Goal: Information Seeking & Learning: Find specific fact

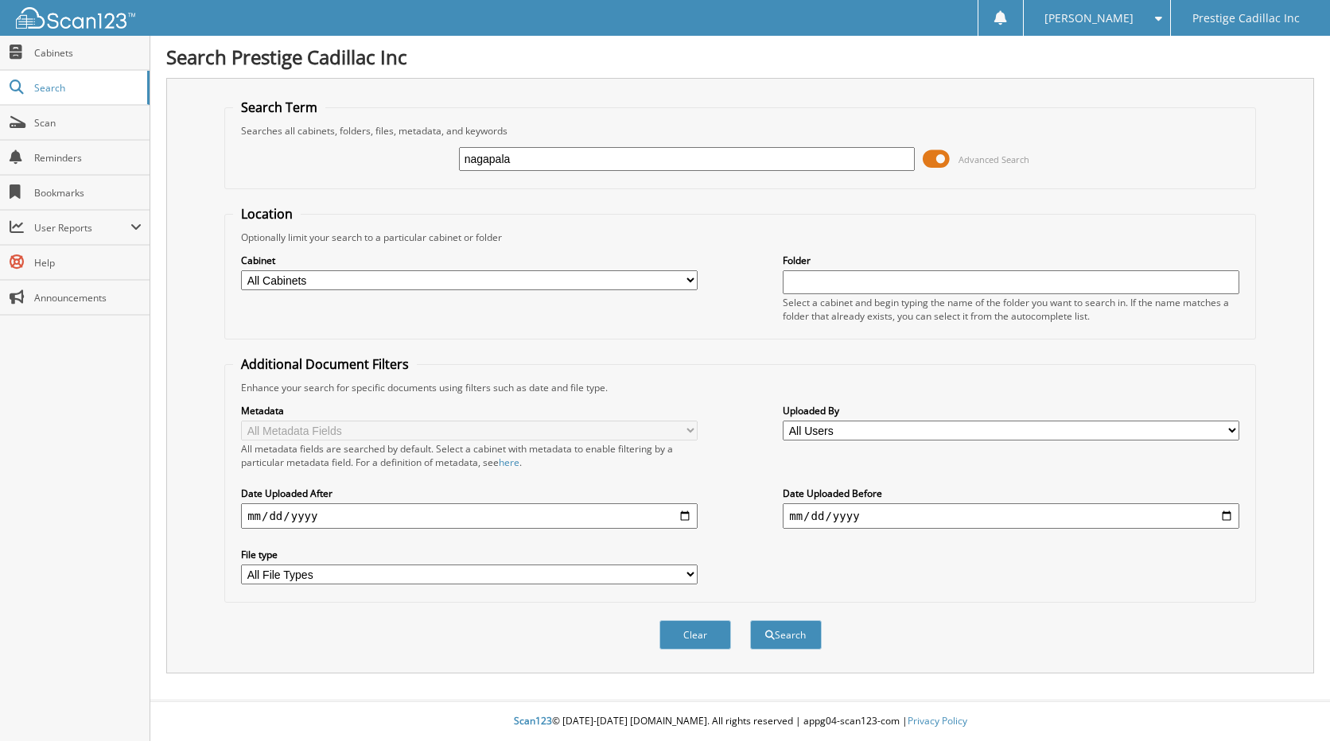
type input "nagapala"
click at [750, 620] on button "Search" at bounding box center [786, 634] width 72 height 29
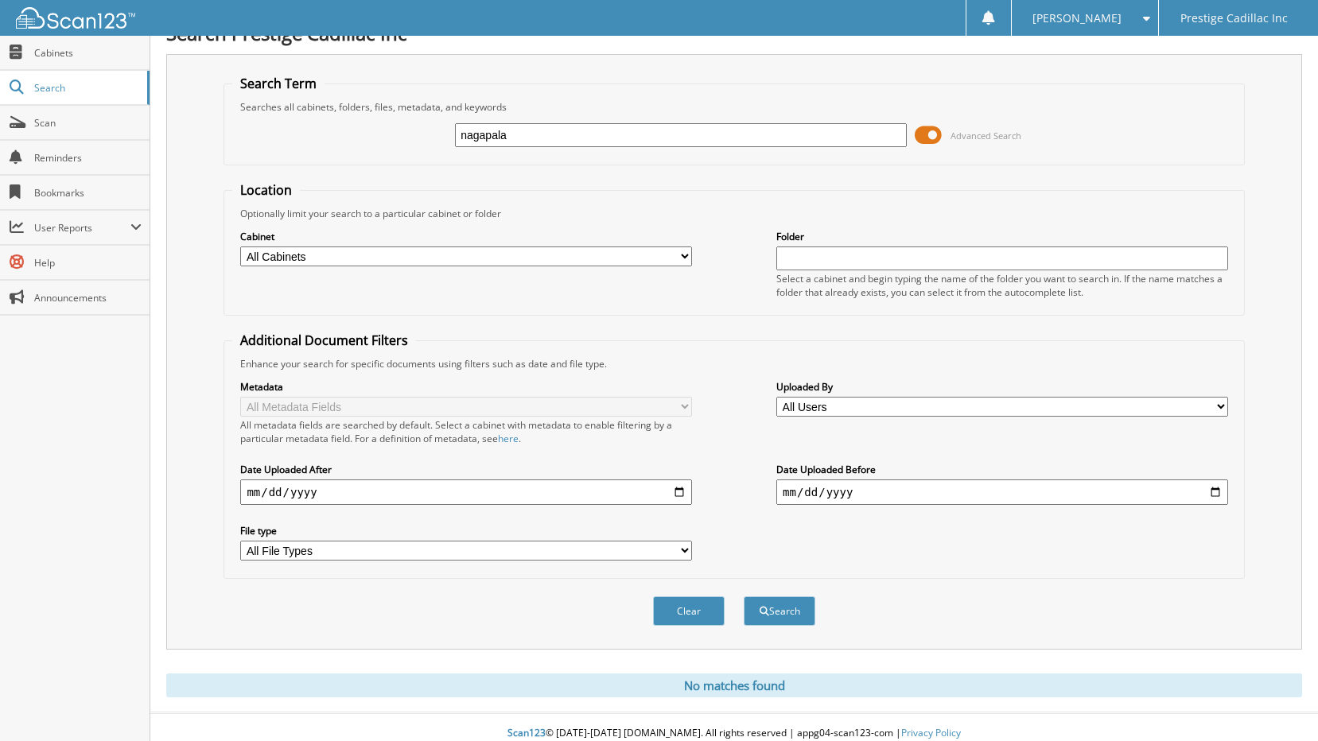
scroll to position [37, 0]
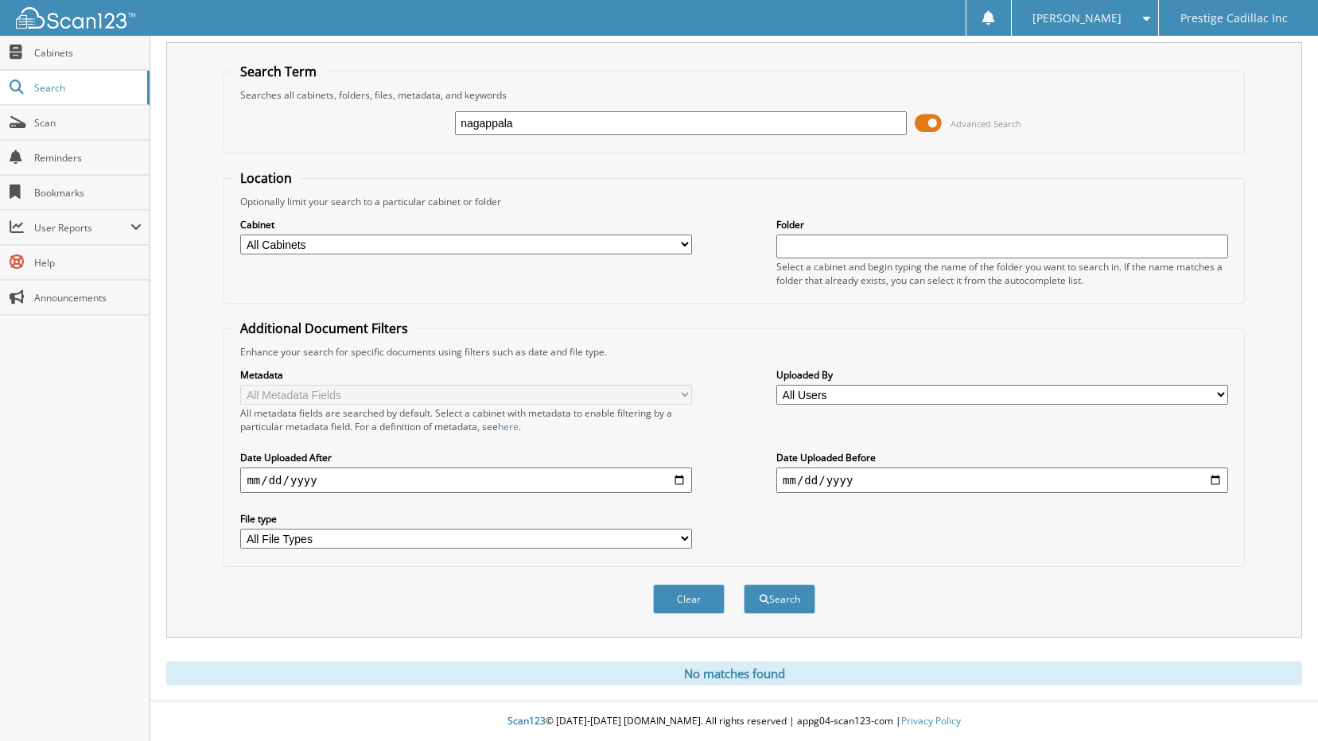
type input "nagappala"
click at [744, 584] on button "Search" at bounding box center [780, 598] width 72 height 29
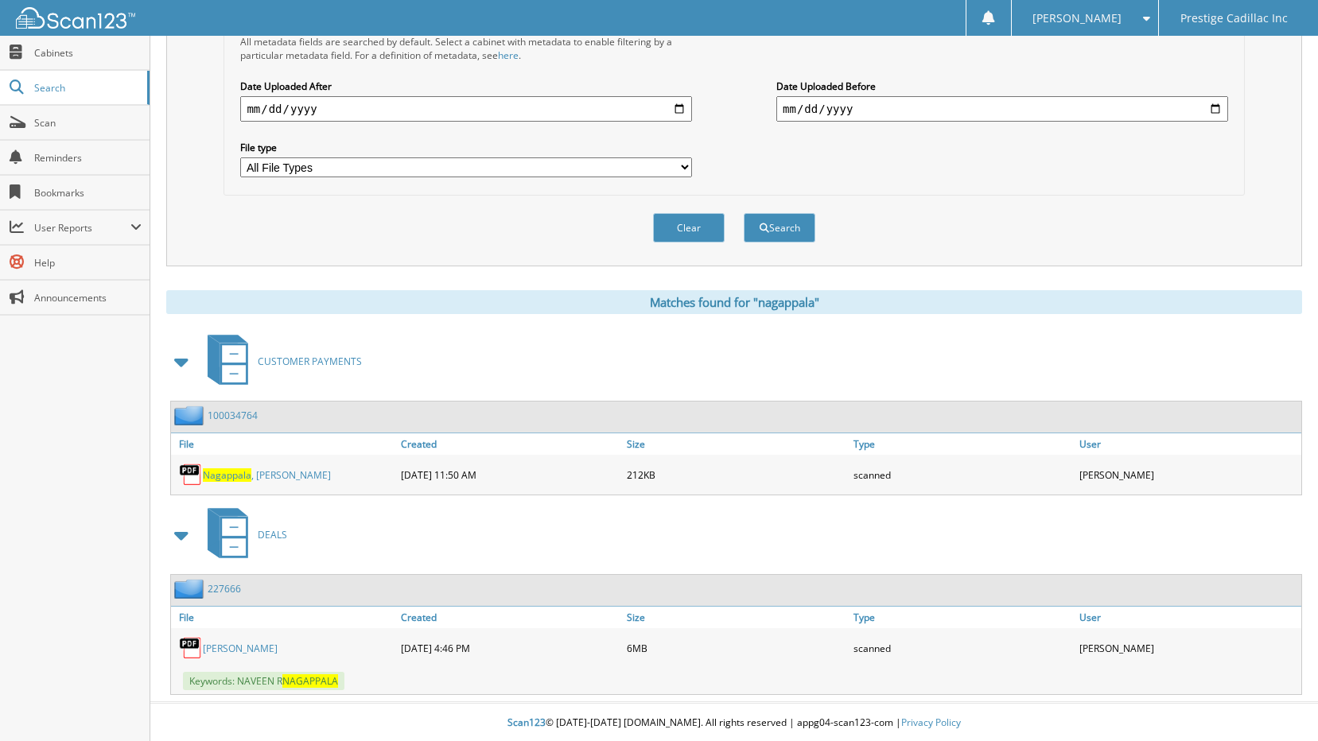
scroll to position [410, 0]
click at [281, 543] on link "DEALS" at bounding box center [242, 533] width 89 height 63
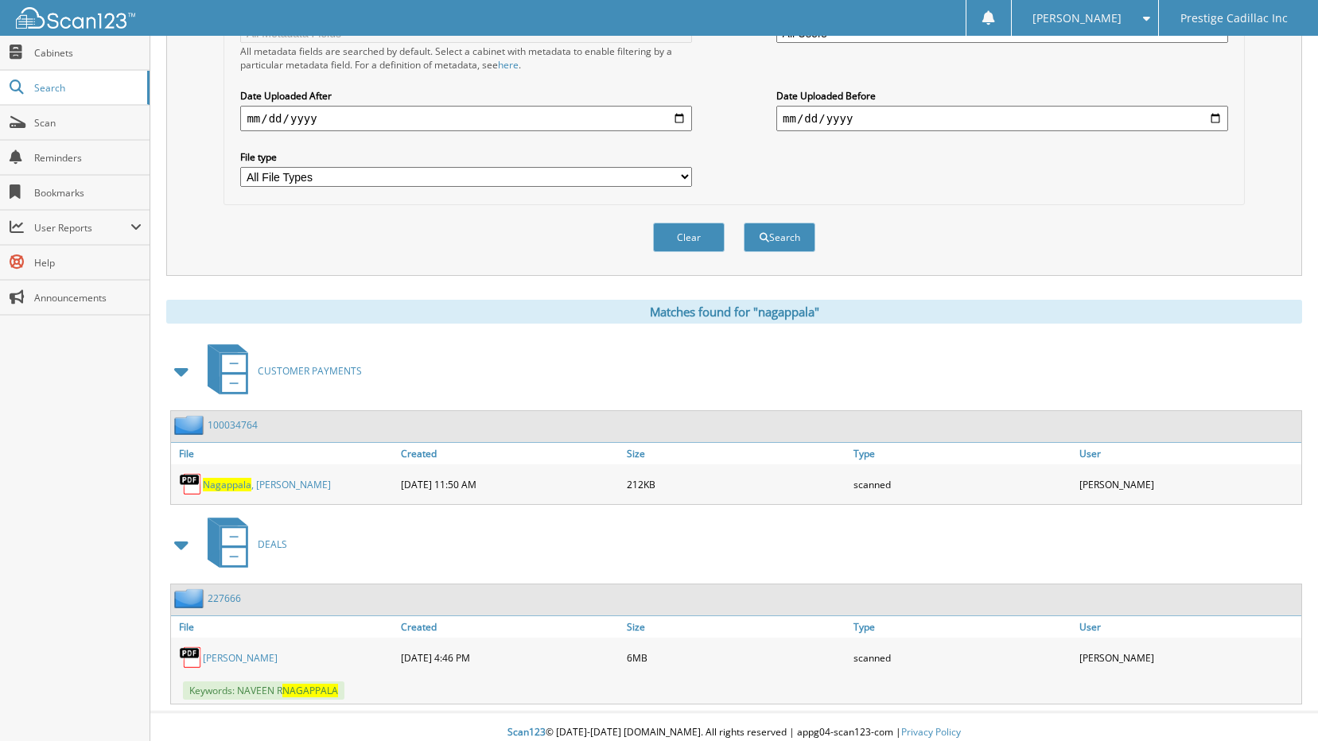
scroll to position [410, 0]
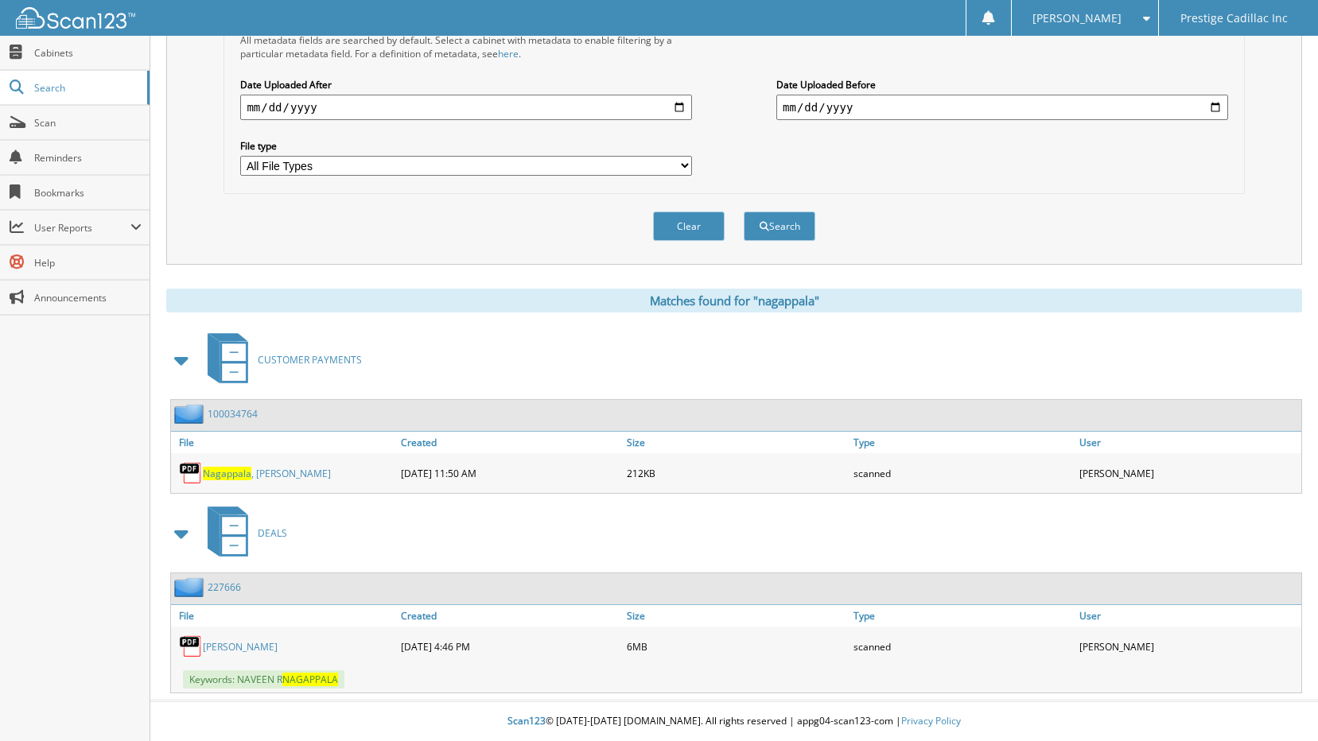
click at [250, 649] on link "PREETI RAMAPPA" at bounding box center [240, 647] width 75 height 14
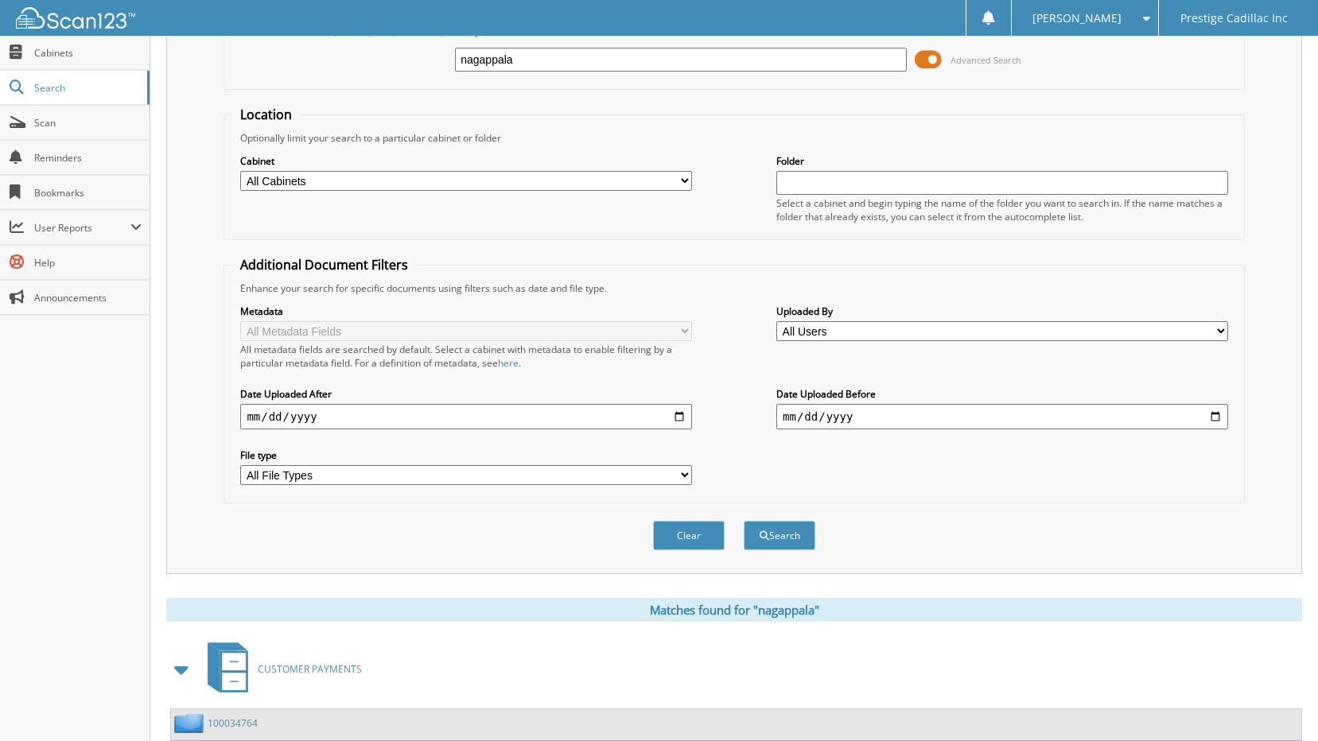
scroll to position [91, 0]
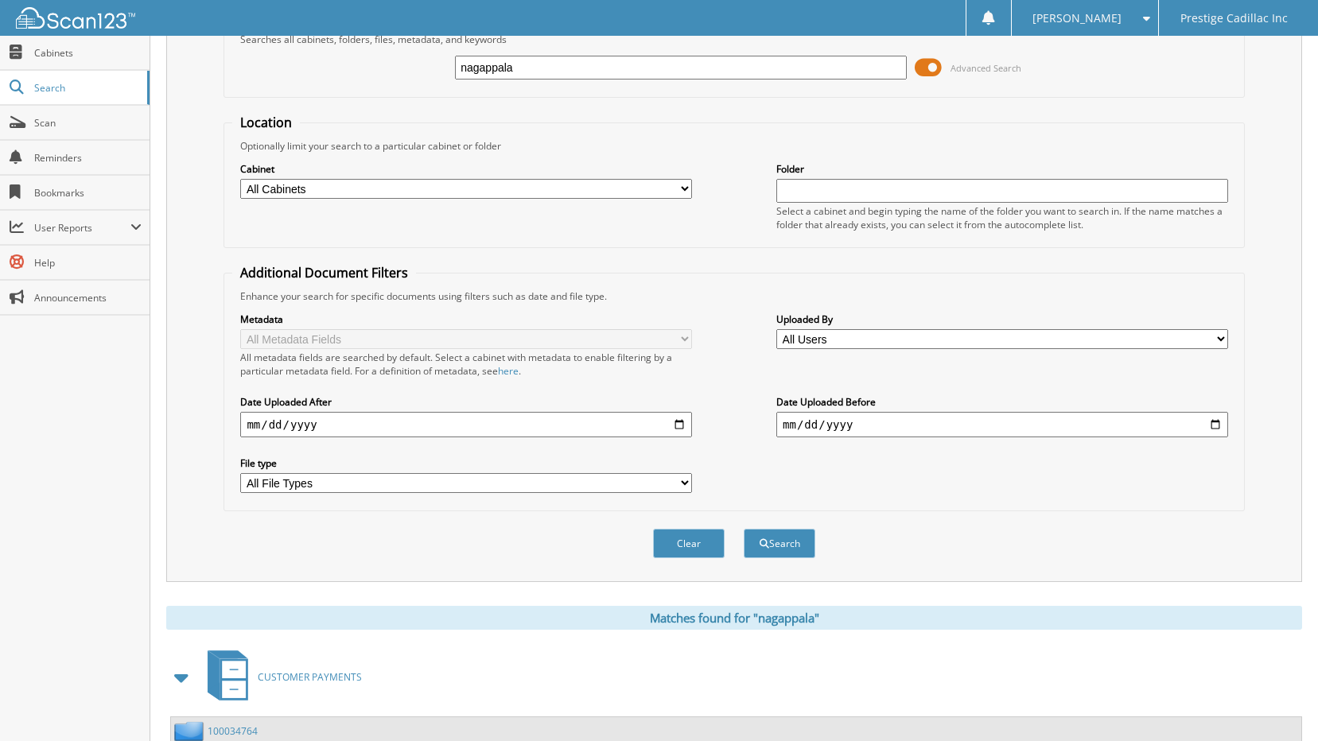
click at [556, 62] on input "nagappala" at bounding box center [681, 68] width 452 height 24
drag, startPoint x: 556, startPoint y: 62, endPoint x: 411, endPoint y: 67, distance: 144.8
click at [468, 68] on input "nagappala" at bounding box center [681, 68] width 452 height 24
type input "leavy"
click at [744, 529] on button "Search" at bounding box center [780, 543] width 72 height 29
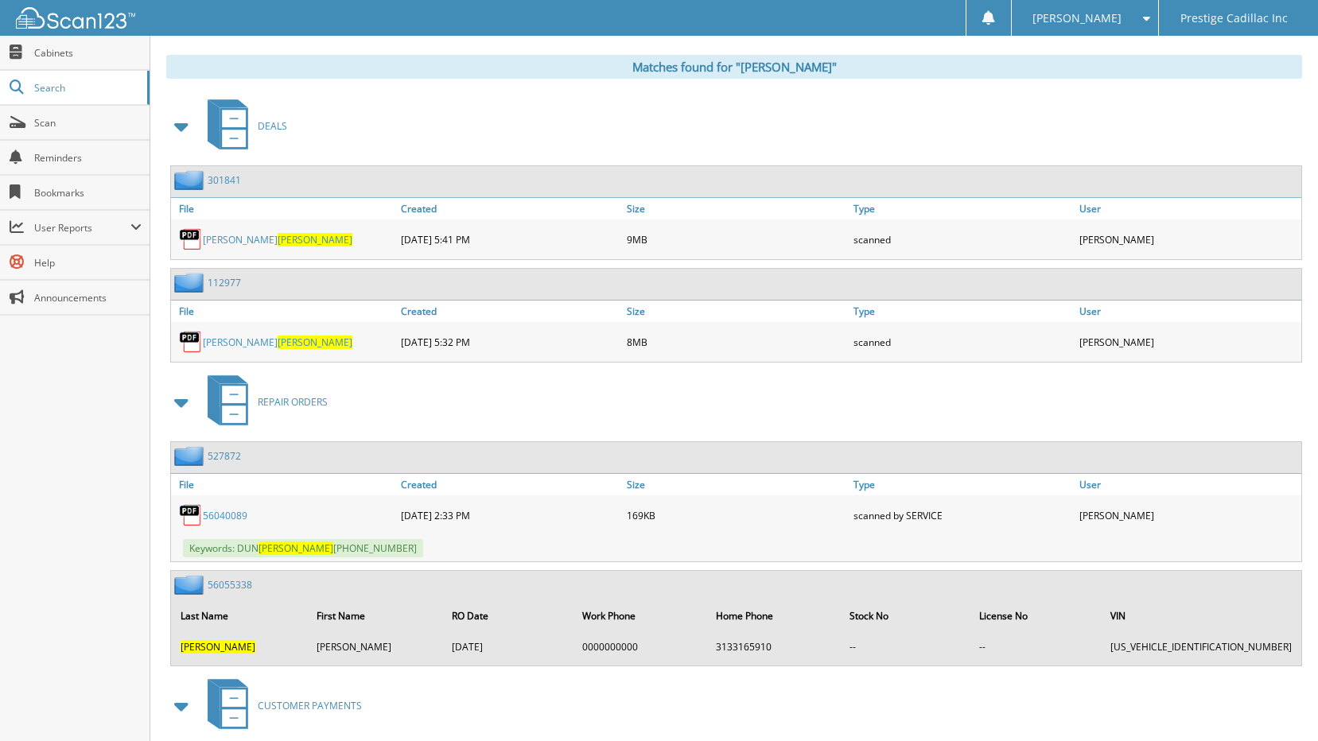
scroll to position [636, 0]
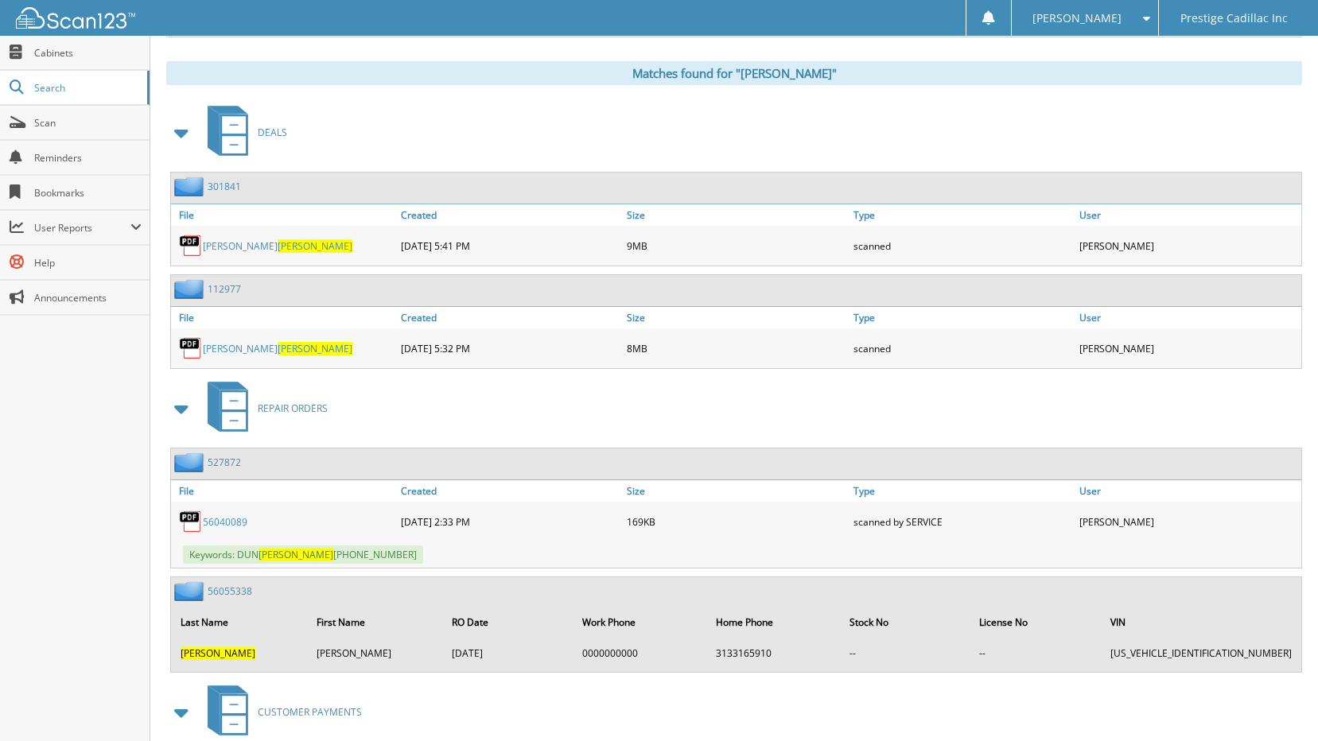
click at [235, 247] on link "NATALIE LEAVY" at bounding box center [277, 246] width 149 height 14
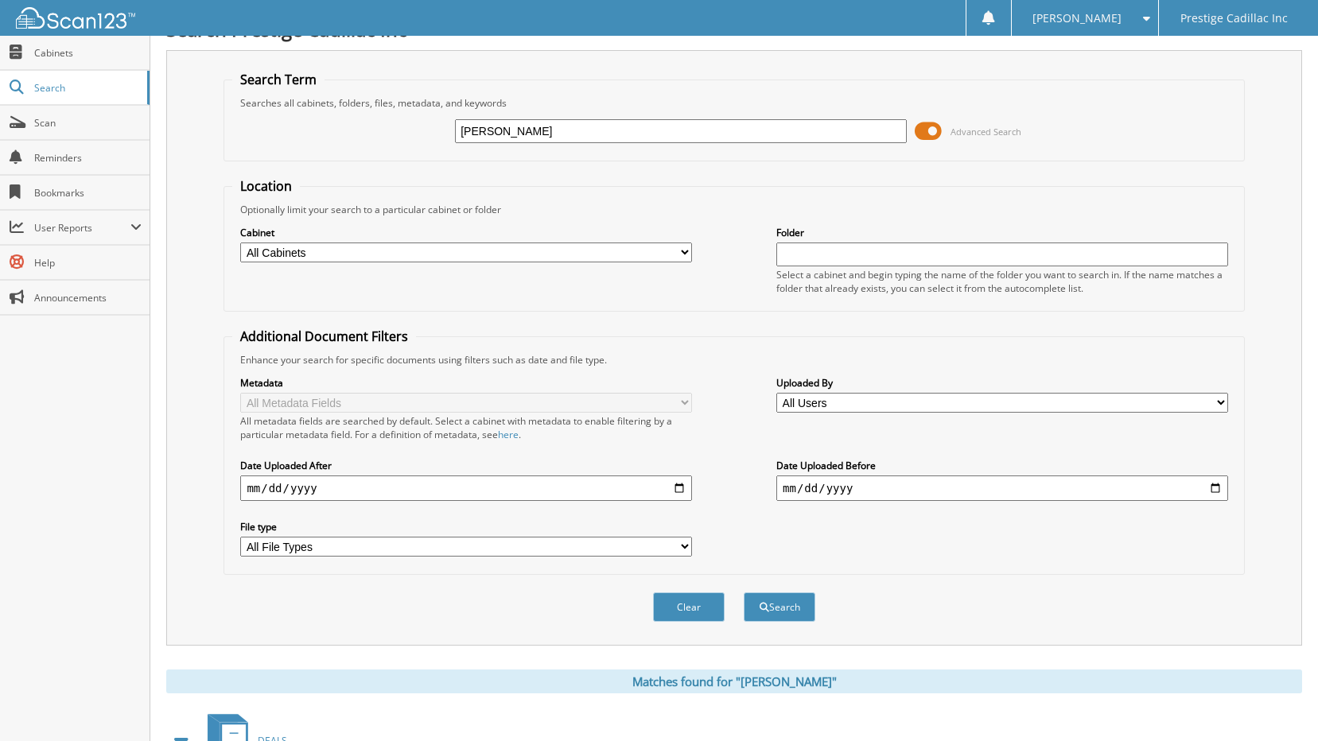
scroll to position [0, 0]
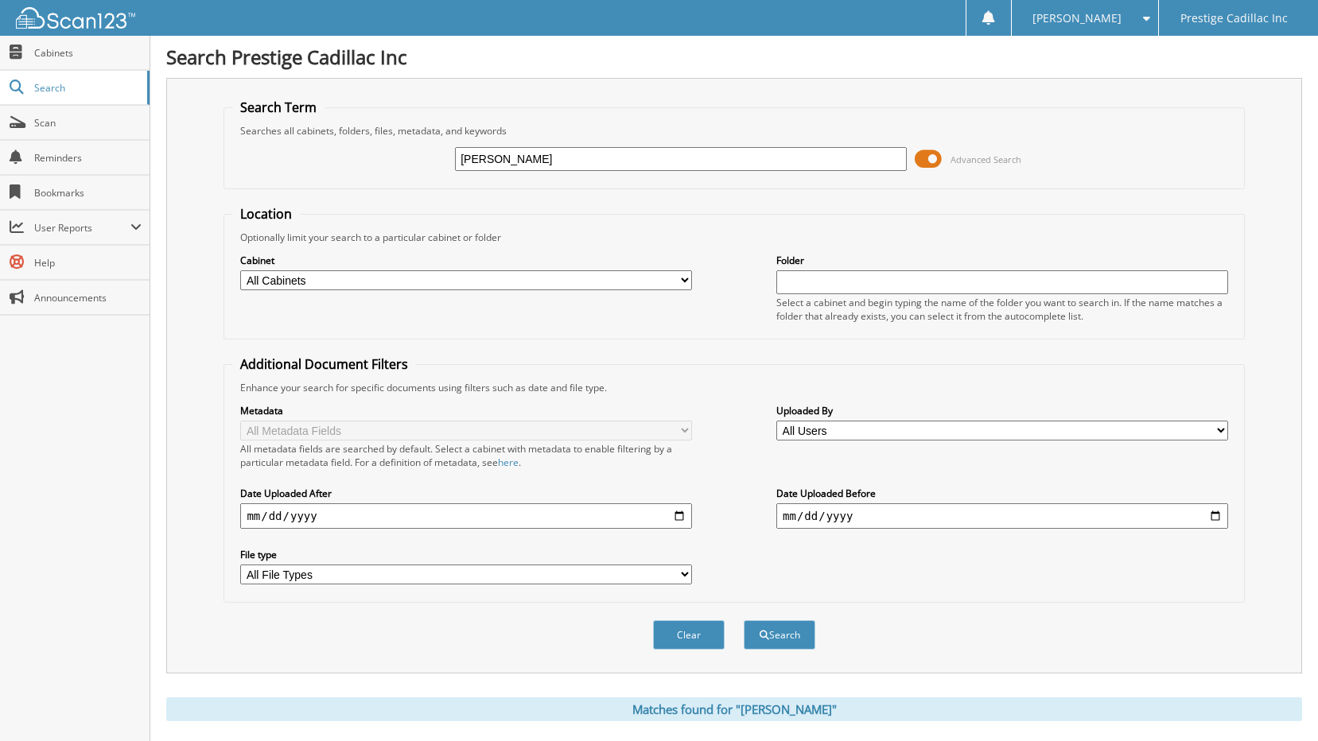
drag, startPoint x: 526, startPoint y: 157, endPoint x: 273, endPoint y: 178, distance: 254.5
click at [273, 178] on div "leavy Advanced Search" at bounding box center [733, 159] width 1003 height 43
type input "l"
type input "mallegg"
click at [744, 620] on button "Search" at bounding box center [780, 634] width 72 height 29
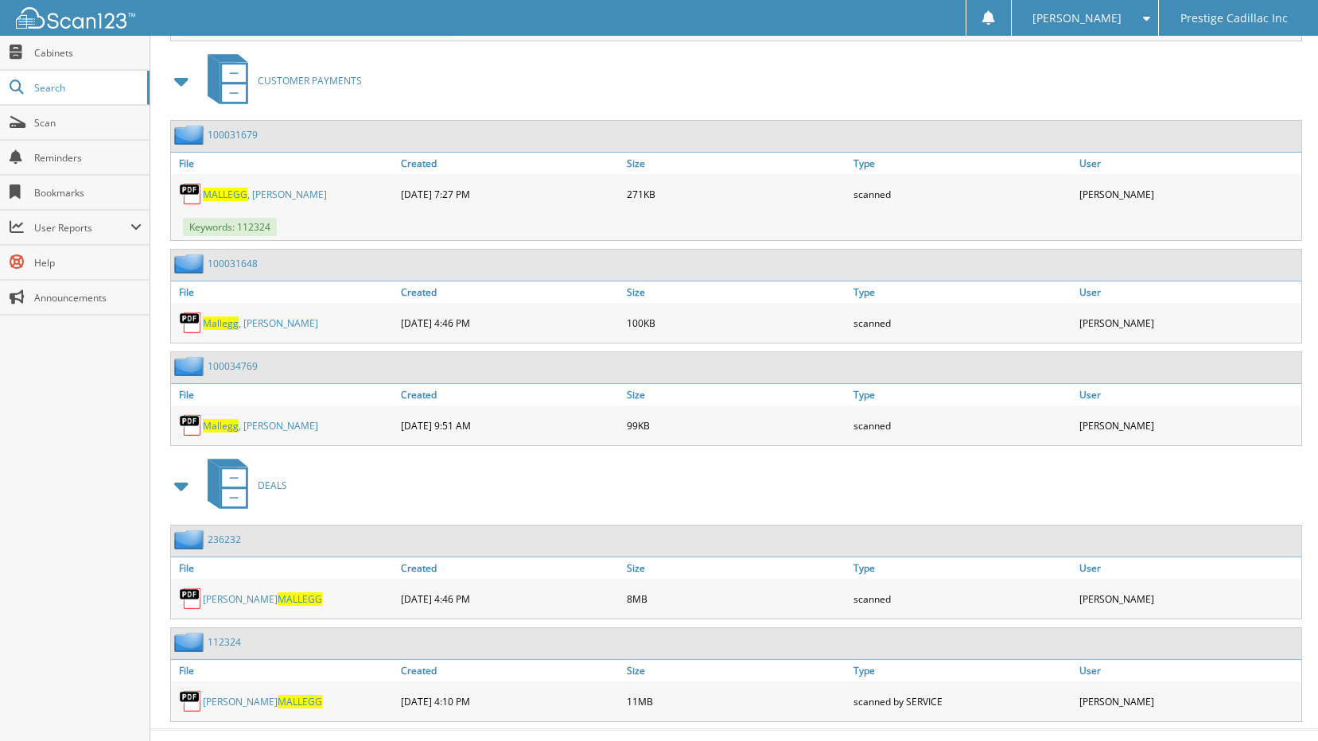
scroll to position [1445, 0]
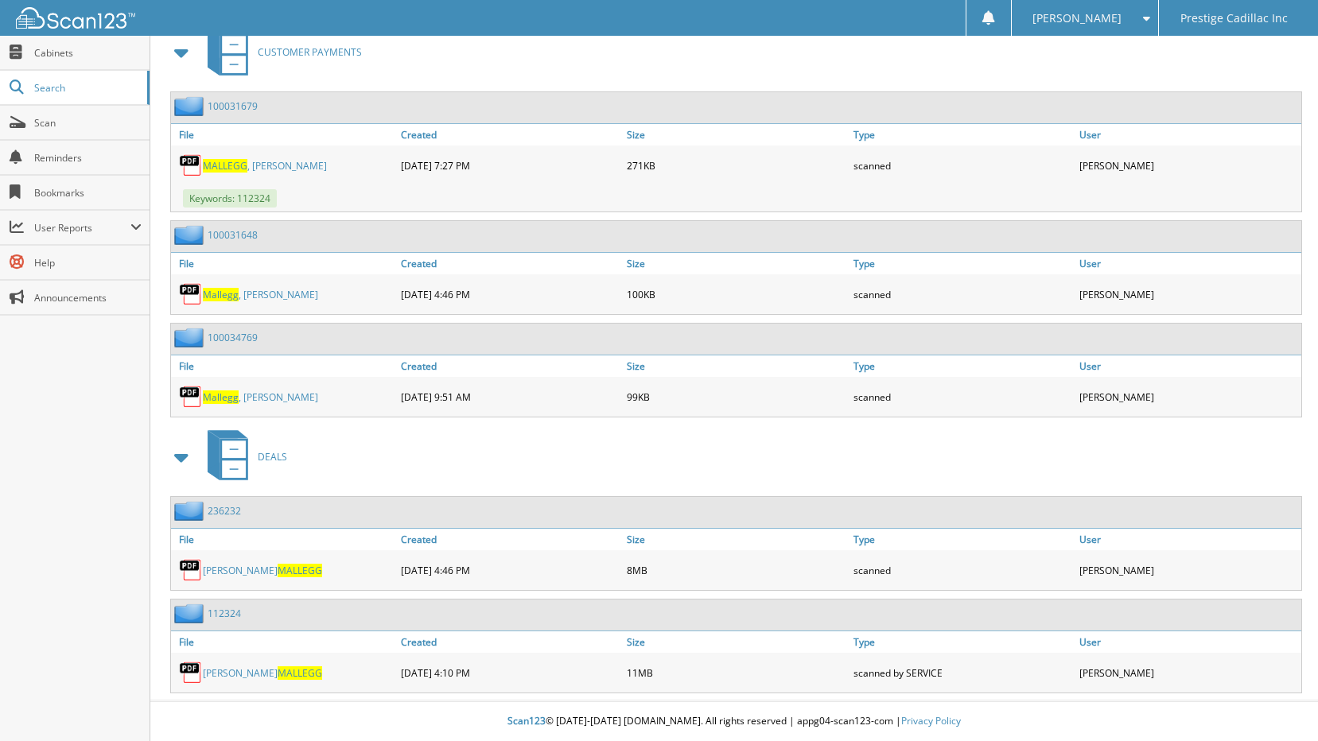
click at [222, 568] on link "MICHAEL JOHN MALLEGG" at bounding box center [262, 571] width 119 height 14
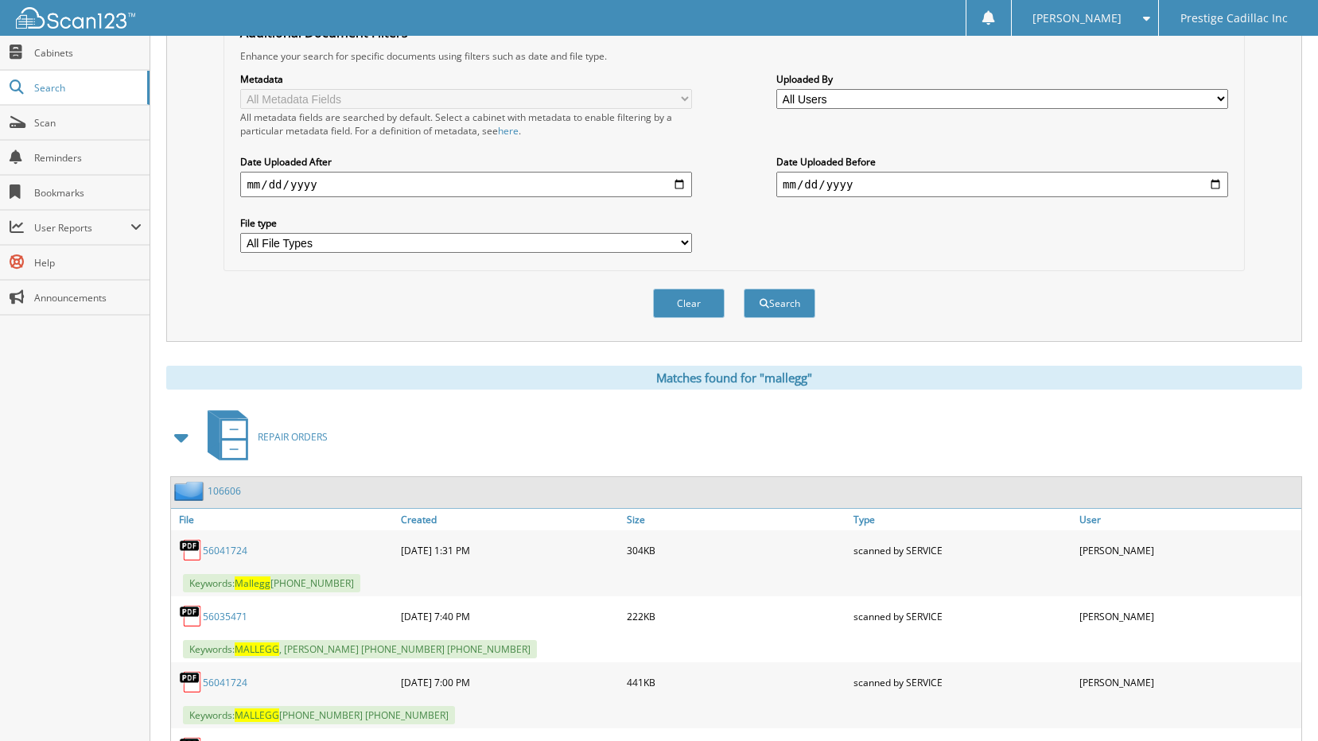
scroll to position [0, 0]
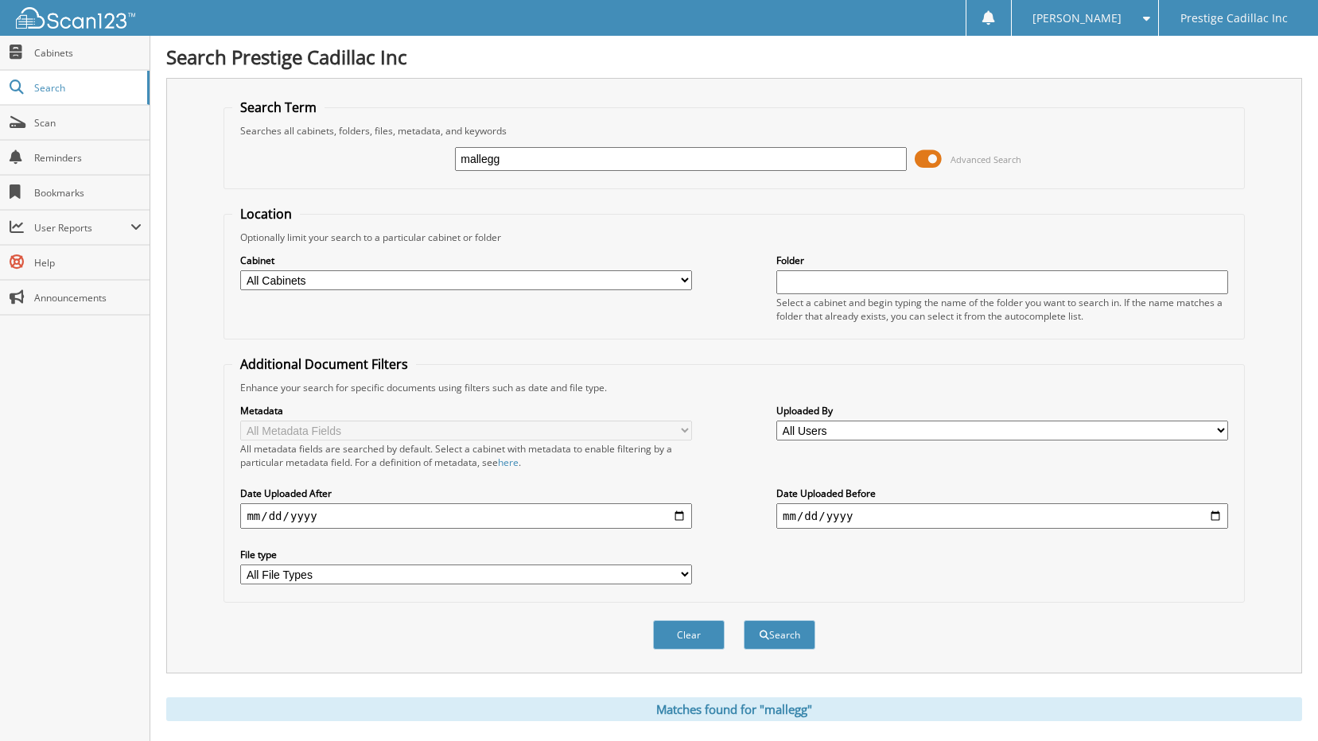
drag, startPoint x: 556, startPoint y: 162, endPoint x: 204, endPoint y: 239, distance: 359.7
click at [204, 239] on div "Search Term Searches all cabinets, folders, files, metadata, and keywords malle…" at bounding box center [734, 376] width 1136 height 596
type input "peysakhova"
click at [744, 620] on button "Search" at bounding box center [780, 634] width 72 height 29
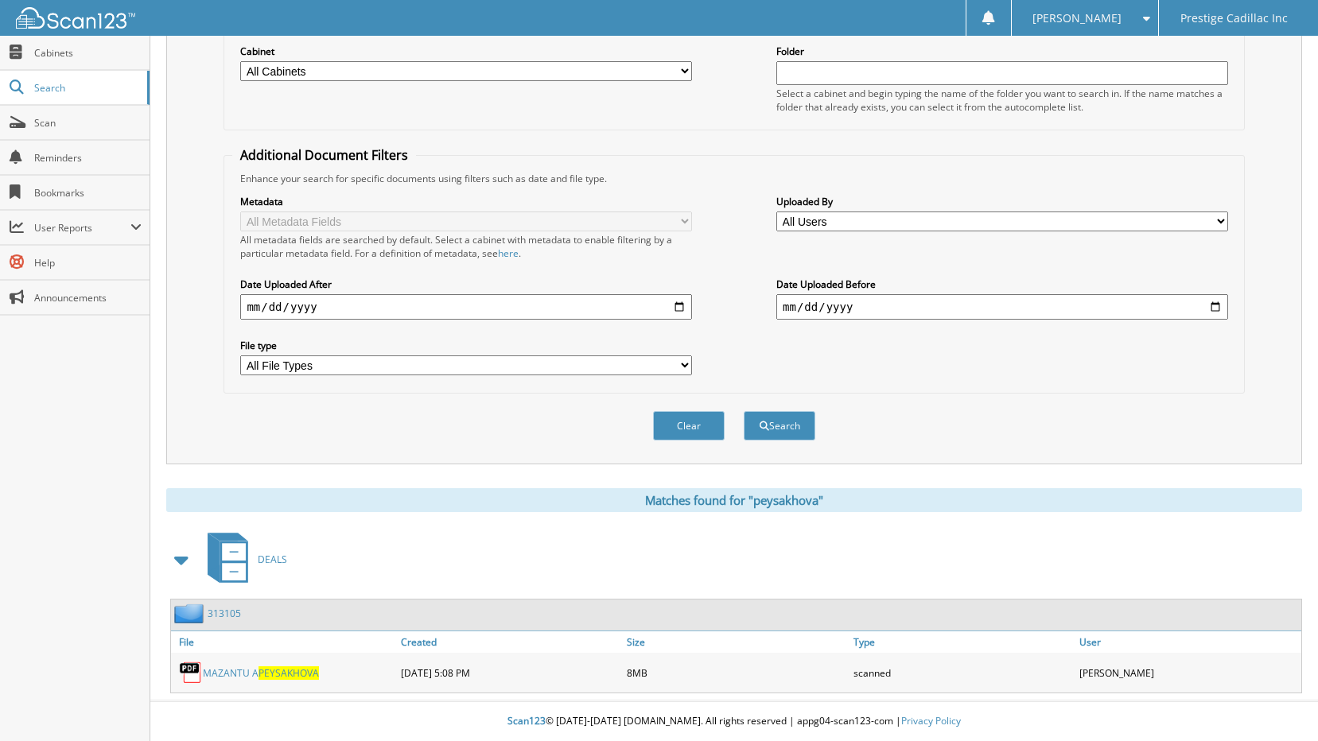
click at [249, 671] on link "MAZANTU A PEYSAKHOVA" at bounding box center [261, 673] width 116 height 14
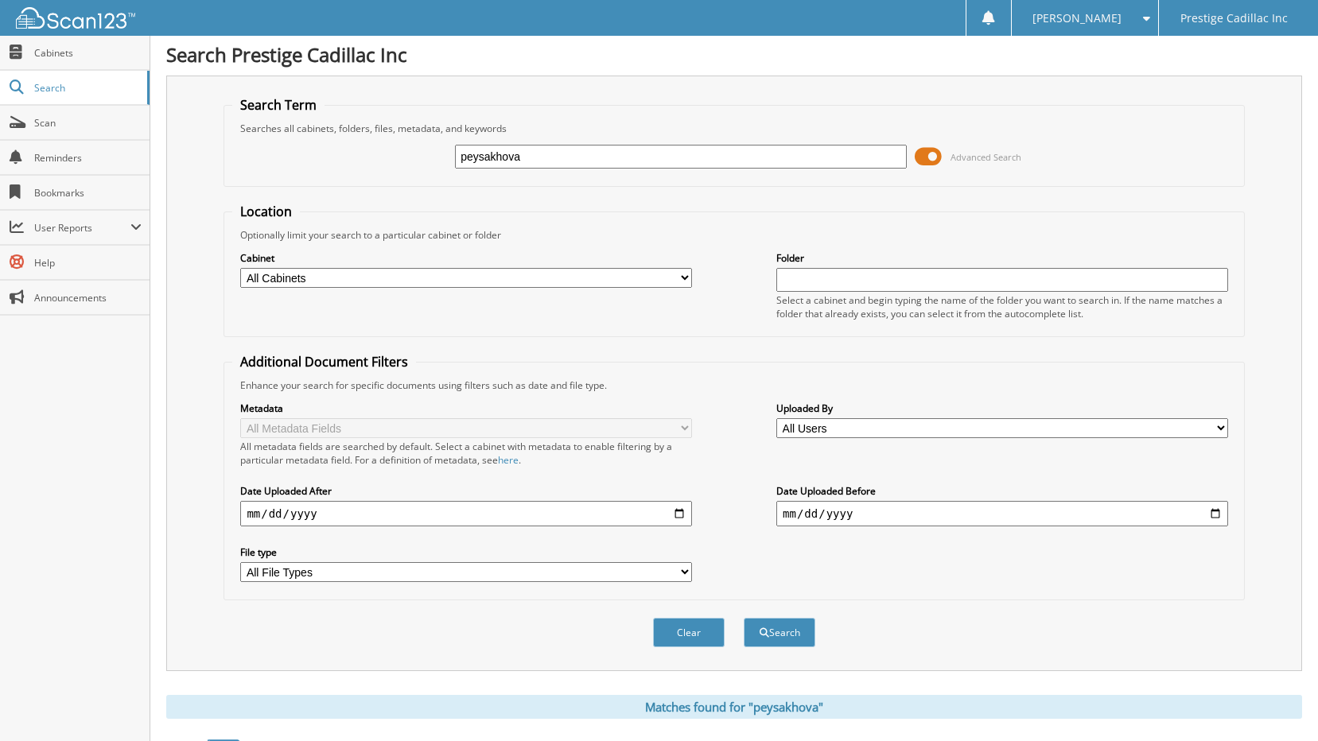
scroll to position [0, 0]
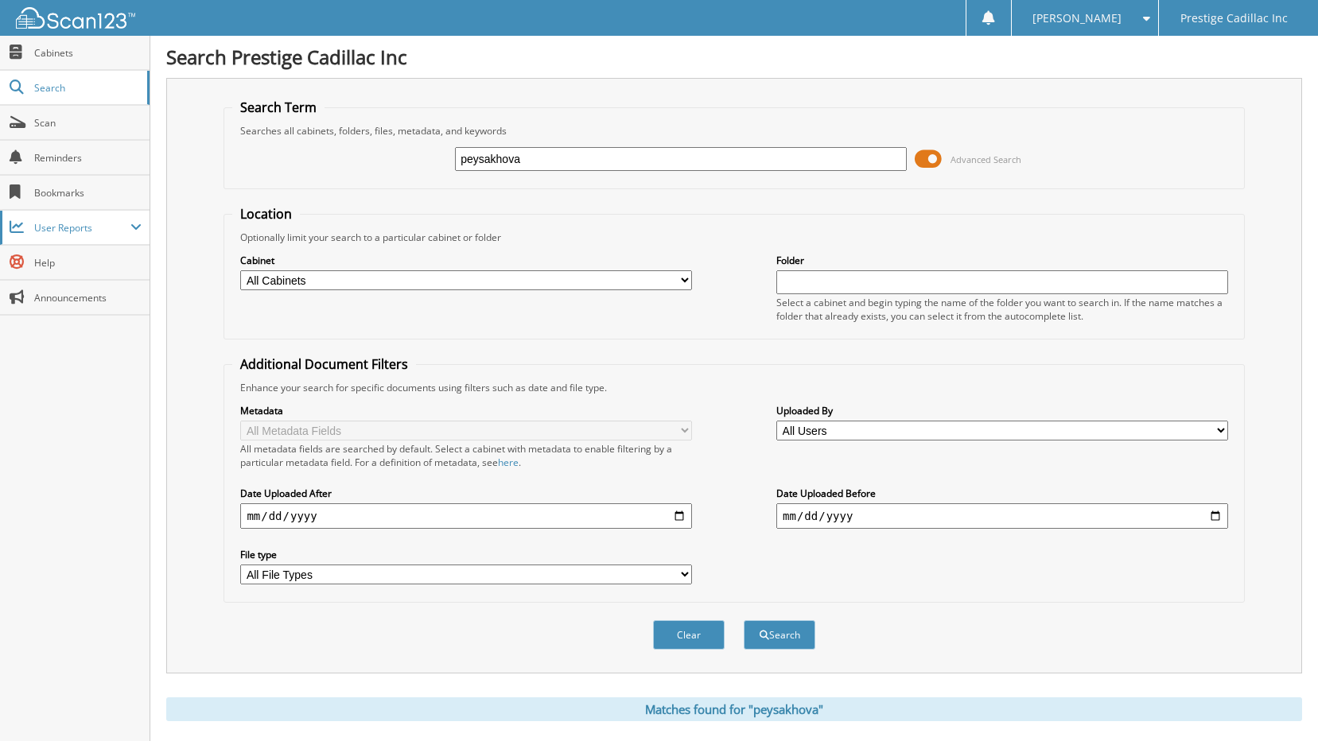
drag, startPoint x: 558, startPoint y: 157, endPoint x: 0, endPoint y: 225, distance: 562.3
click at [9, 225] on body "[PERSON_NAME] Settings Logout Prestige Cadillac Inc Close Cabinets Search" at bounding box center [659, 475] width 1318 height 950
type input "[PERSON_NAME]"
click at [744, 620] on button "Search" at bounding box center [780, 634] width 72 height 29
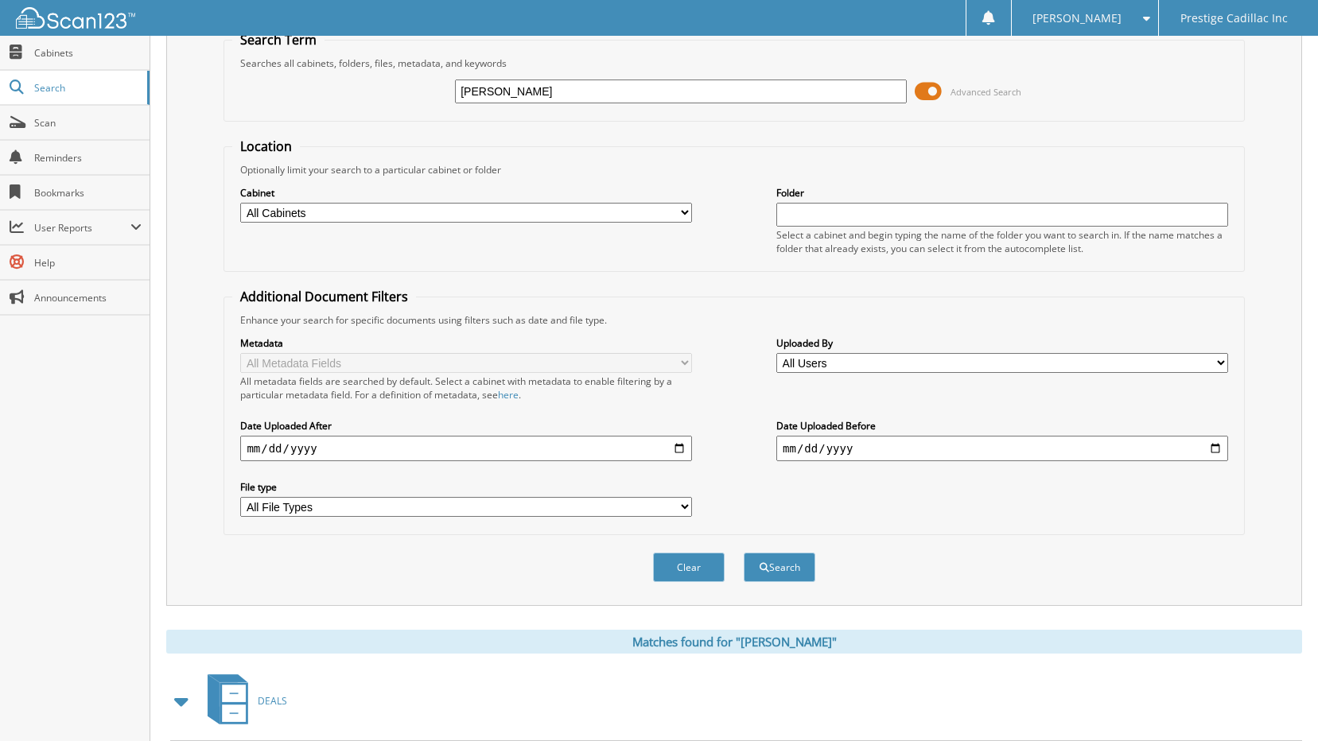
scroll to position [210, 0]
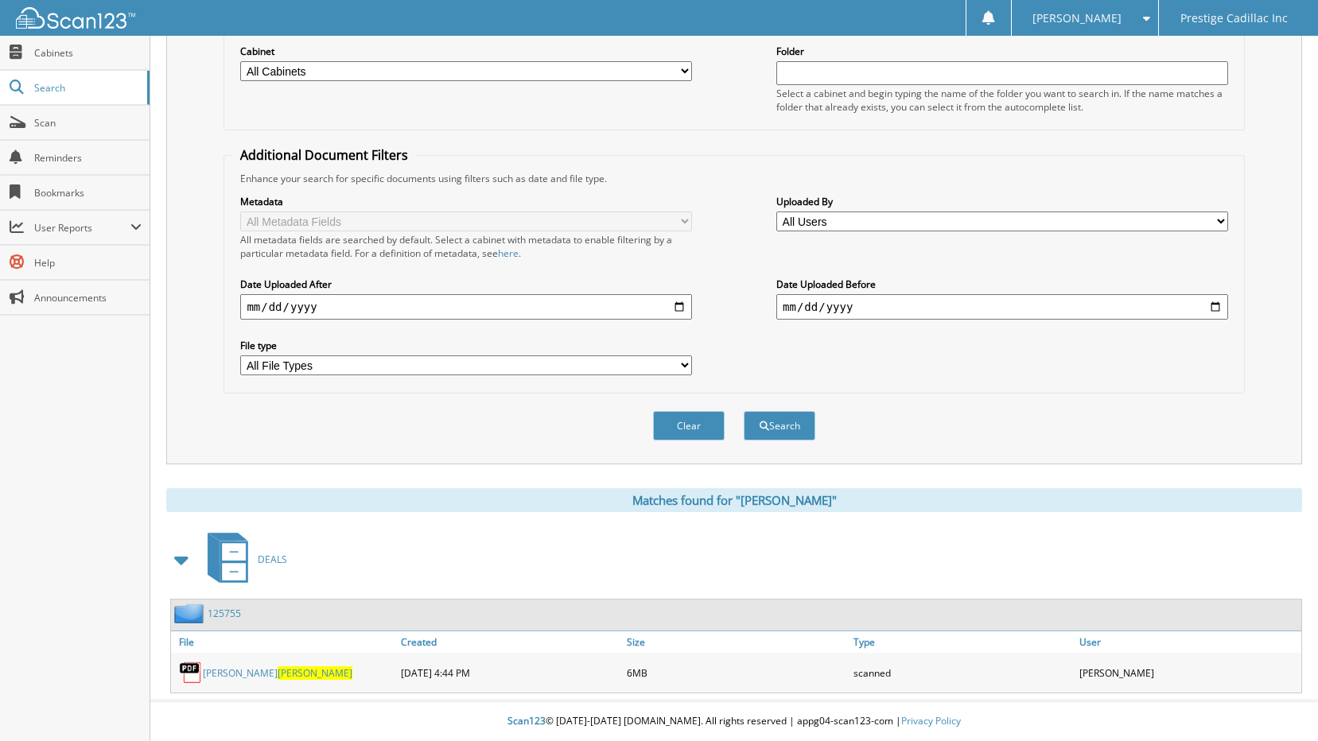
click at [267, 672] on link "CHRISTOPHER MAHONEY" at bounding box center [277, 673] width 149 height 14
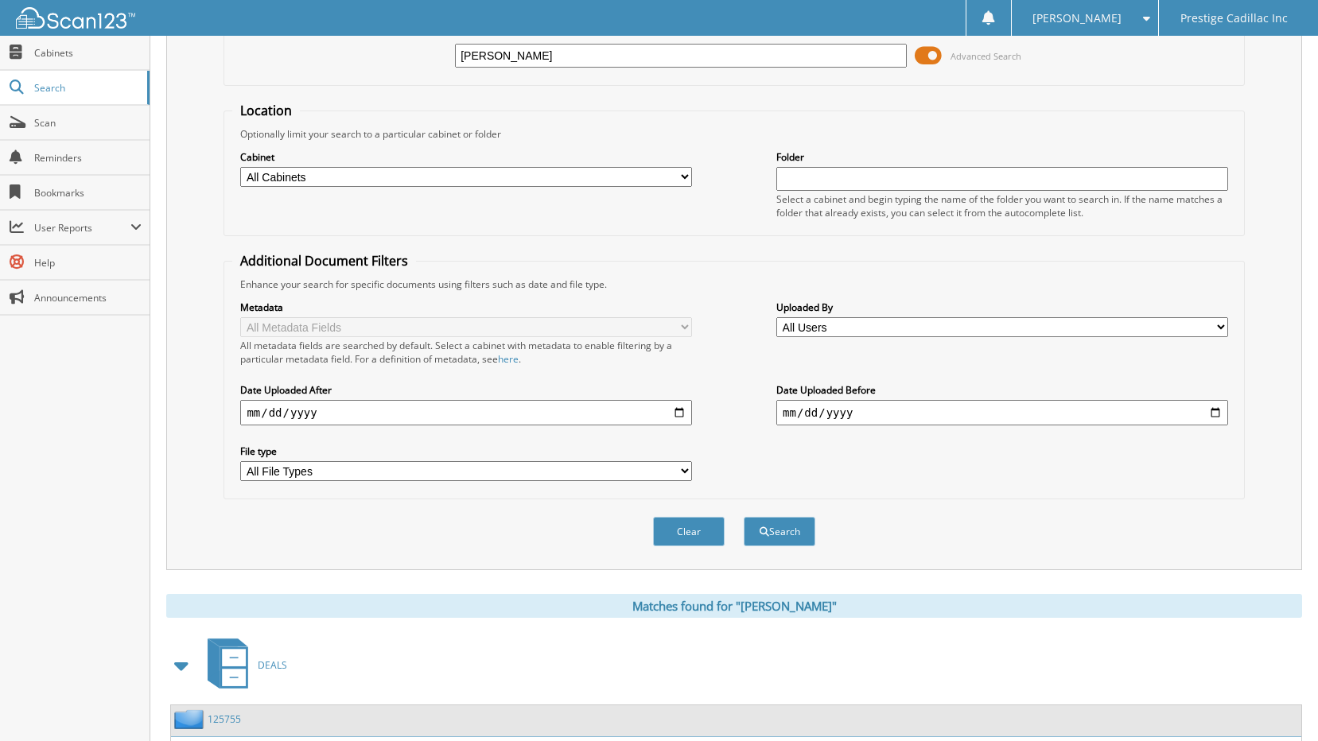
scroll to position [0, 0]
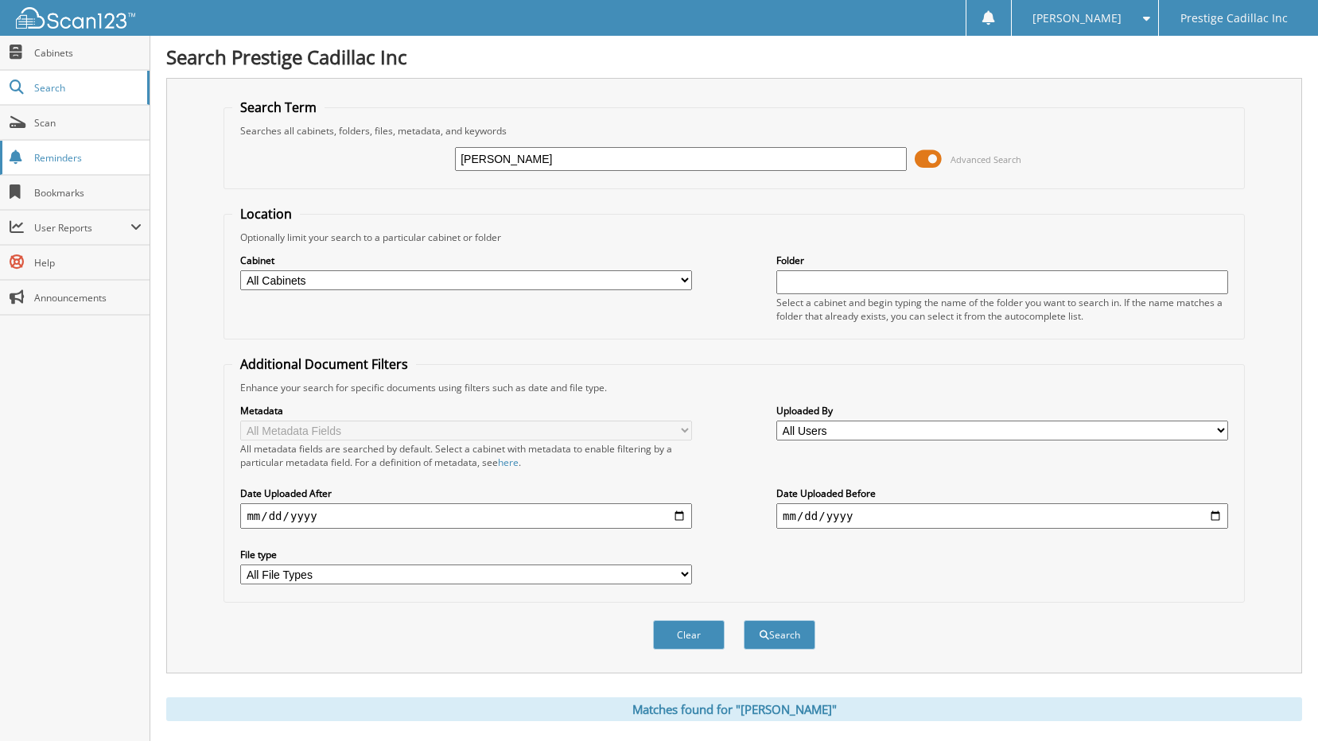
drag, startPoint x: 622, startPoint y: 160, endPoint x: 0, endPoint y: 146, distance: 622.0
click at [199, 185] on div "Search Term Searches all cabinets, folders, files, metadata, and keywords mahon…" at bounding box center [734, 376] width 1136 height 596
type input "k paris"
click at [744, 620] on button "Search" at bounding box center [780, 634] width 72 height 29
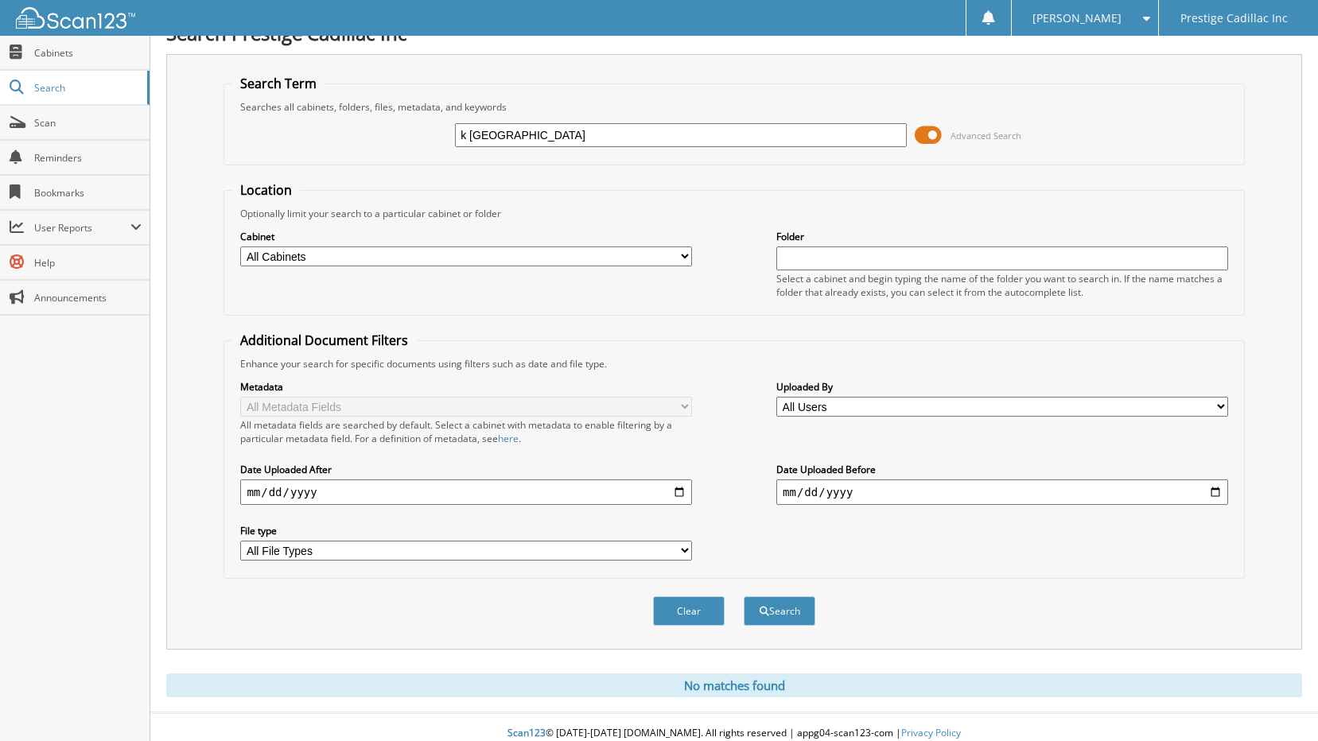
scroll to position [37, 0]
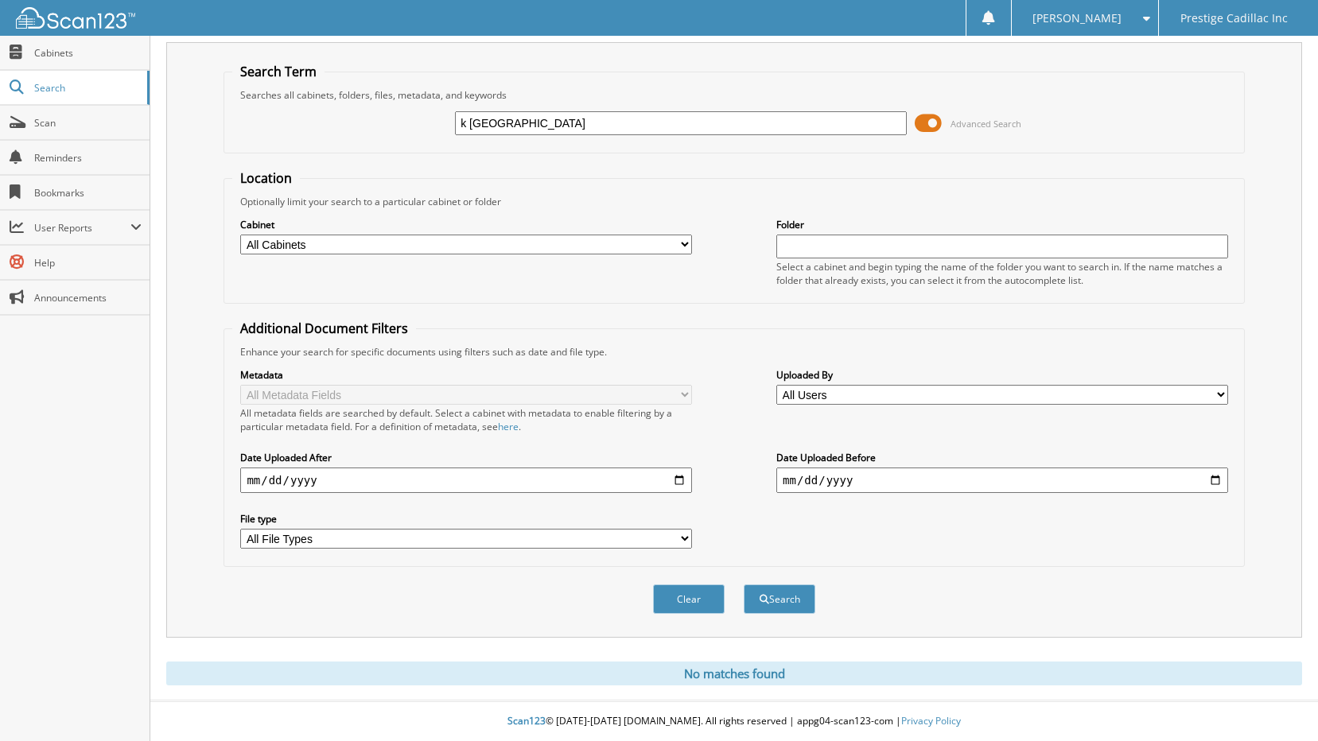
drag, startPoint x: 469, startPoint y: 123, endPoint x: 395, endPoint y: 144, distance: 76.8
click at [400, 142] on div "k paris Advanced Search" at bounding box center [733, 123] width 1003 height 43
type input "[GEOGRAPHIC_DATA]"
click at [744, 584] on button "Search" at bounding box center [780, 598] width 72 height 29
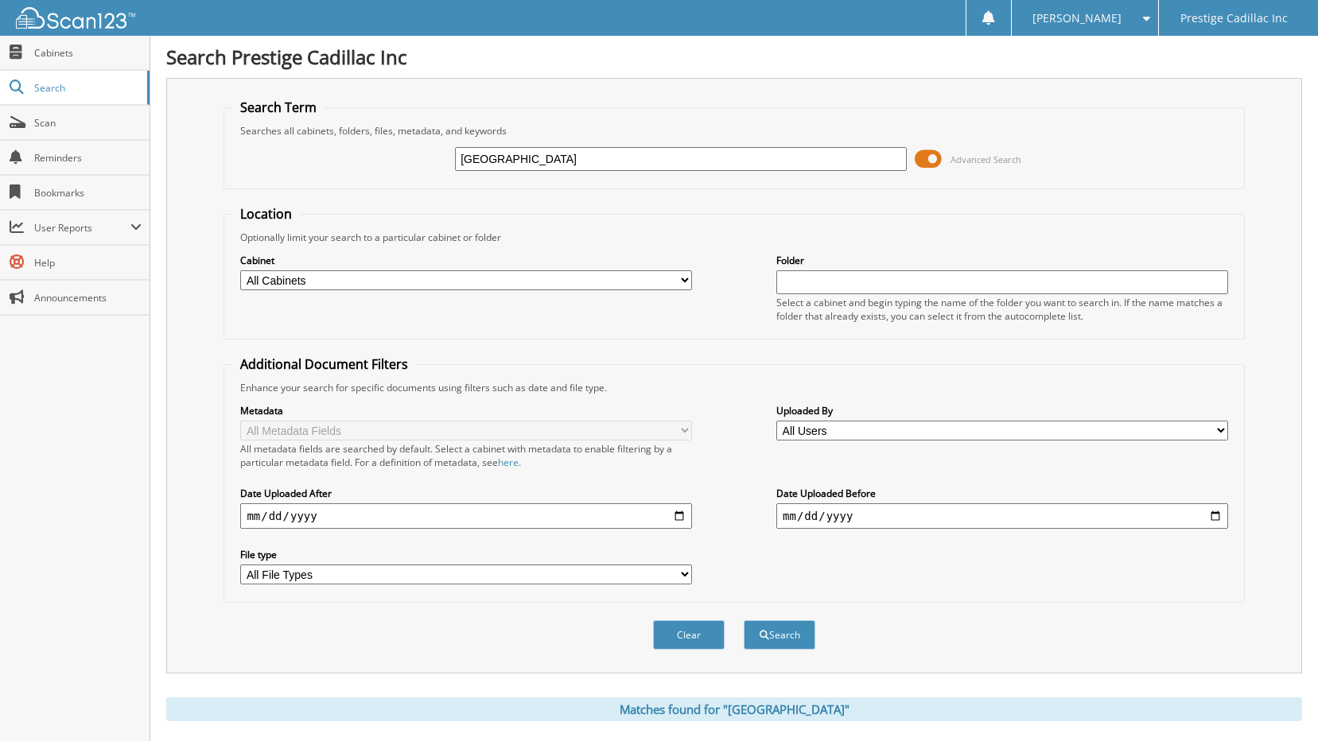
drag, startPoint x: 500, startPoint y: 161, endPoint x: 313, endPoint y: 174, distance: 187.4
click at [315, 174] on div "[GEOGRAPHIC_DATA] Advanced Search" at bounding box center [733, 159] width 1003 height 43
type input "225270"
click at [744, 620] on button "Search" at bounding box center [780, 634] width 72 height 29
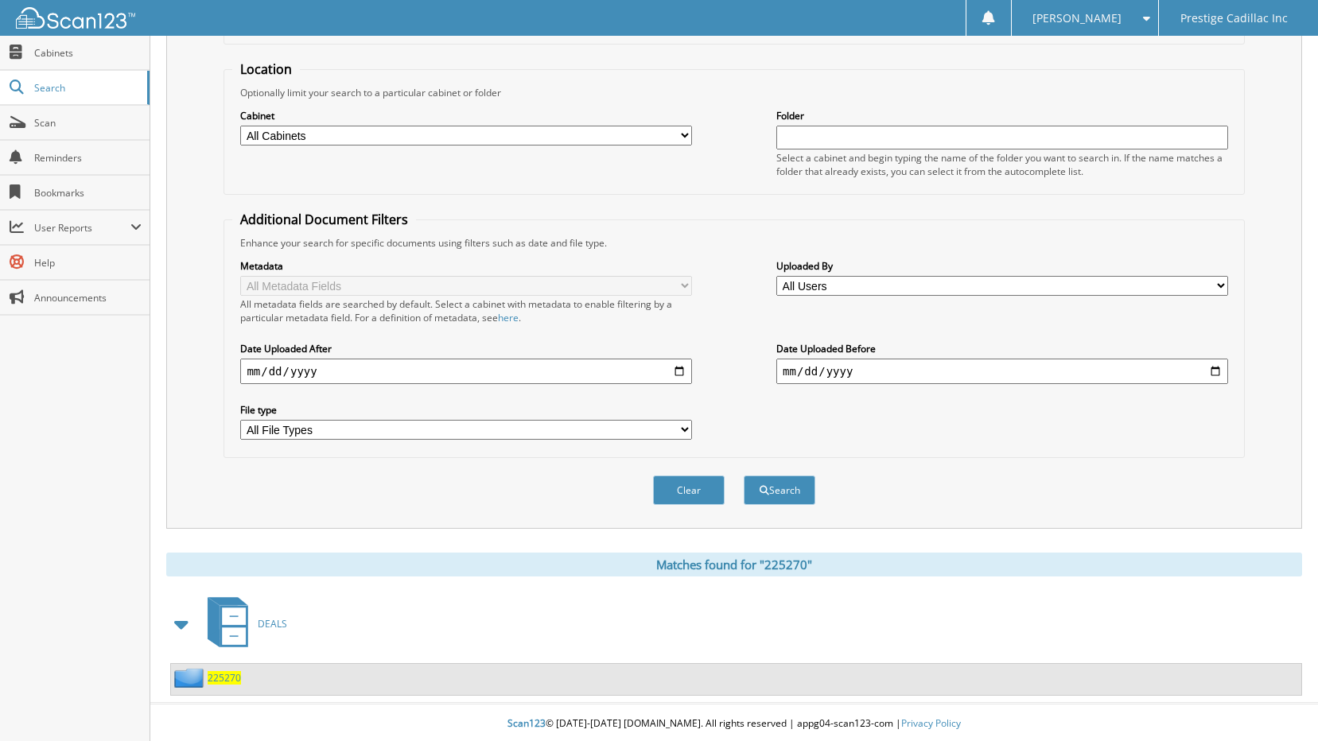
scroll to position [148, 0]
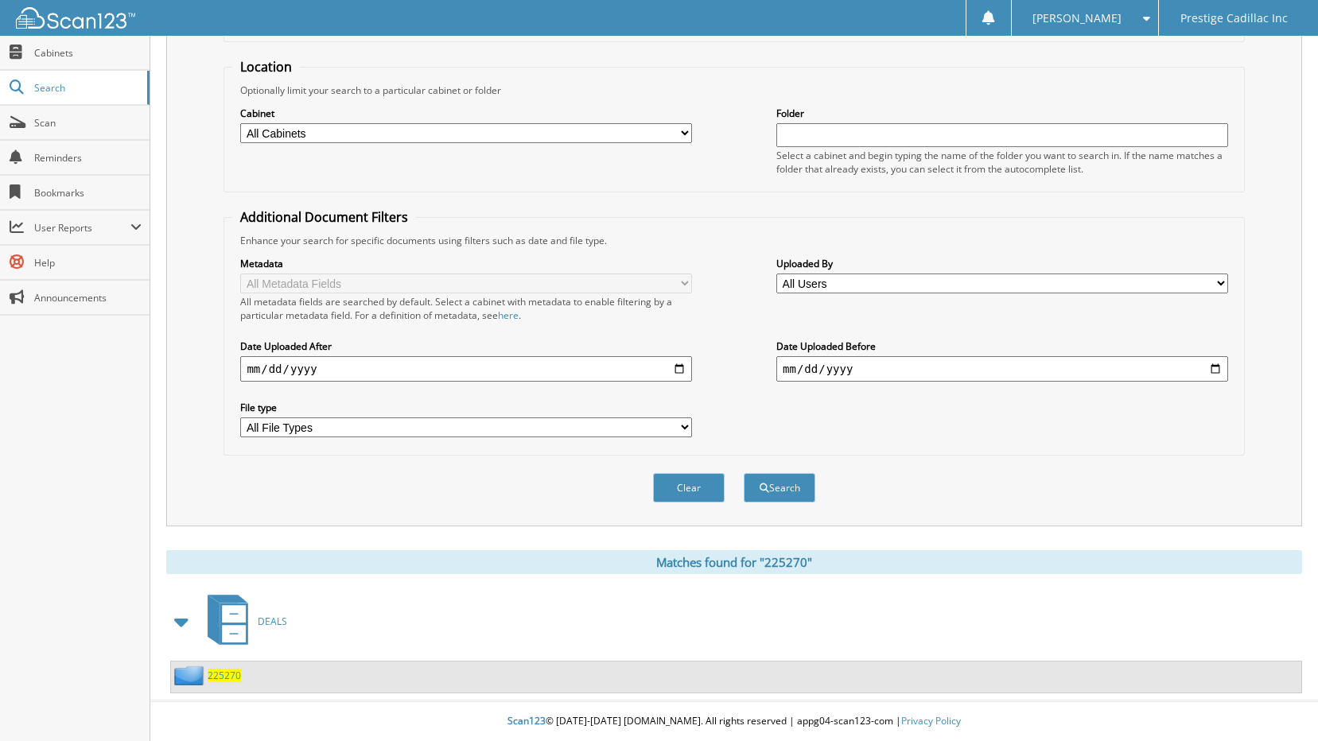
click at [225, 674] on span "225270" at bounding box center [224, 676] width 33 height 14
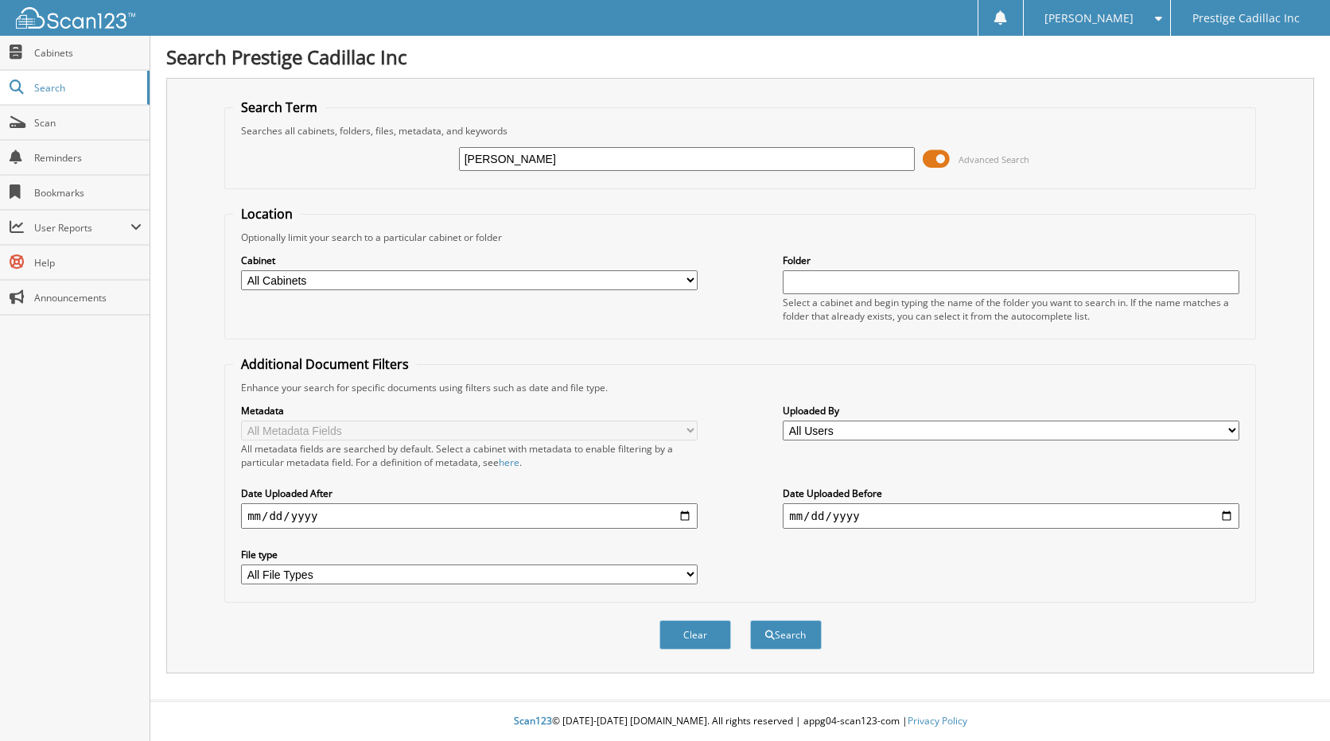
type input "[PERSON_NAME]"
click at [750, 620] on button "Search" at bounding box center [786, 634] width 72 height 29
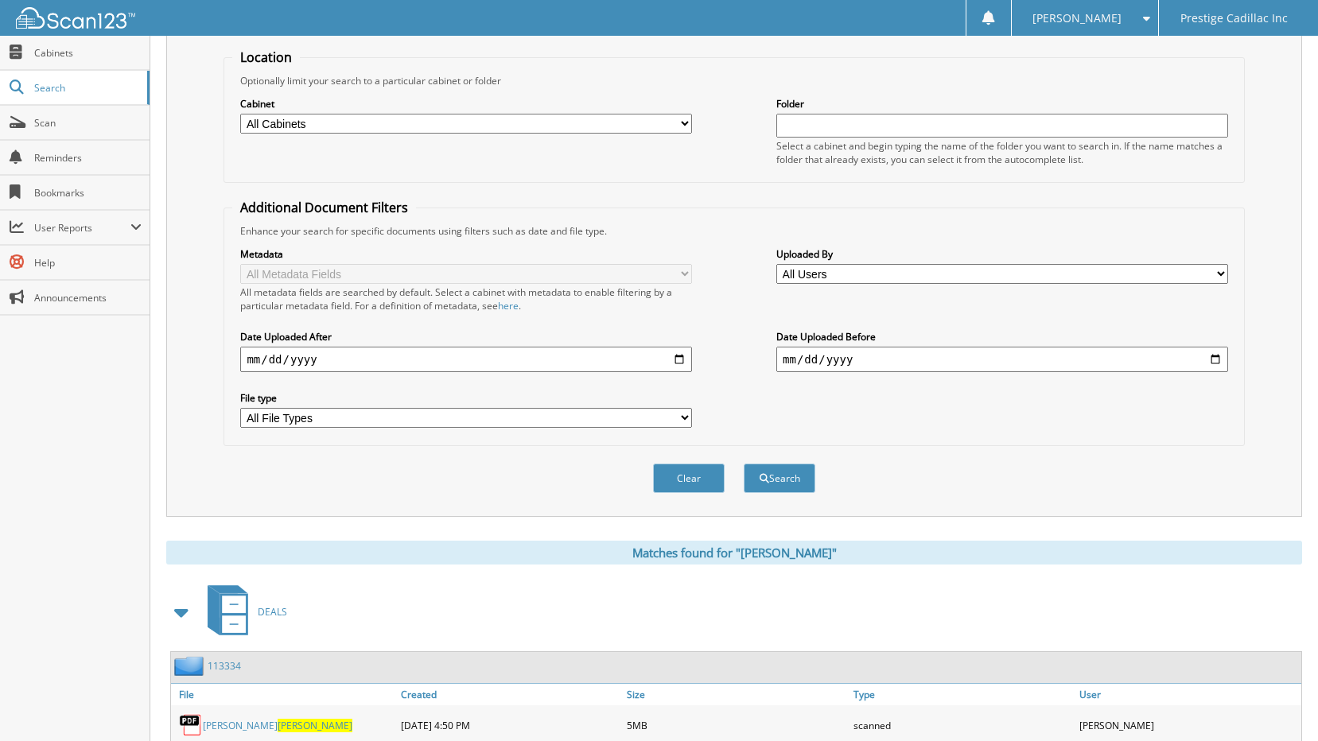
scroll to position [210, 0]
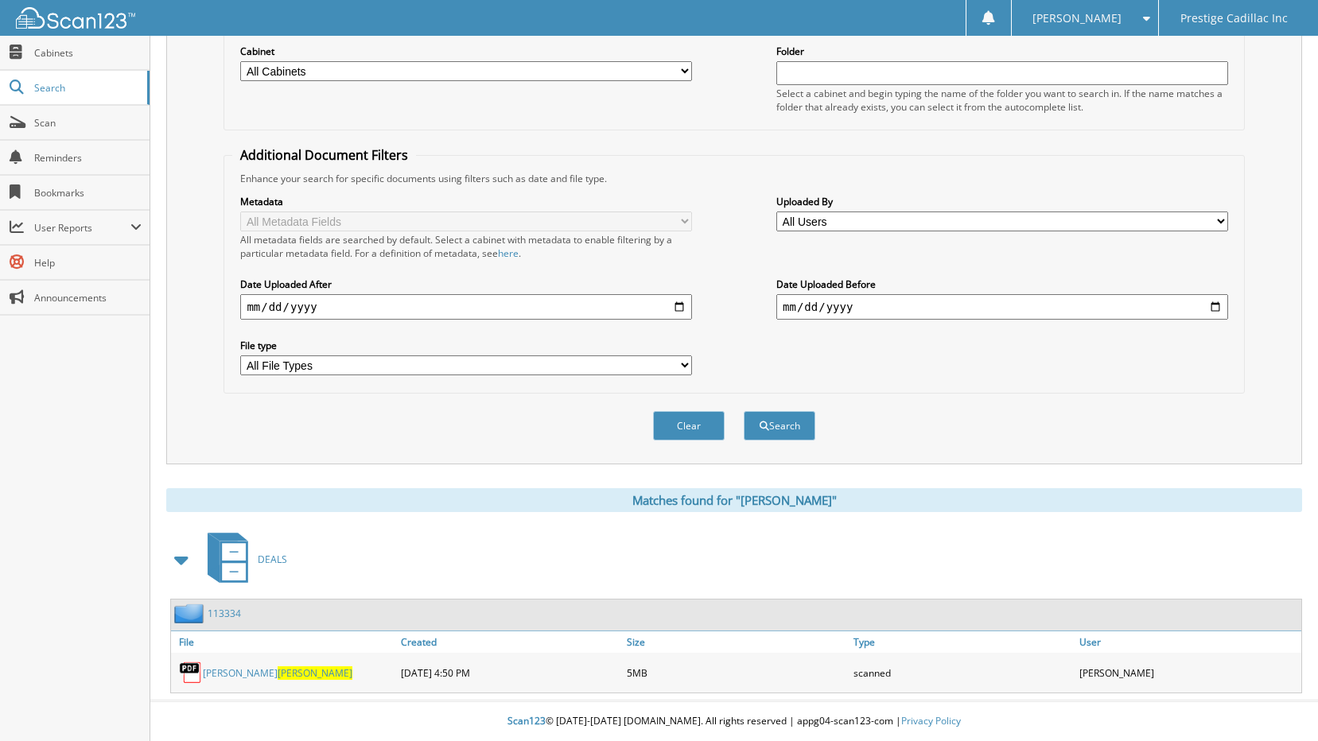
click at [278, 670] on span "ARCHIBALD" at bounding box center [315, 673] width 75 height 14
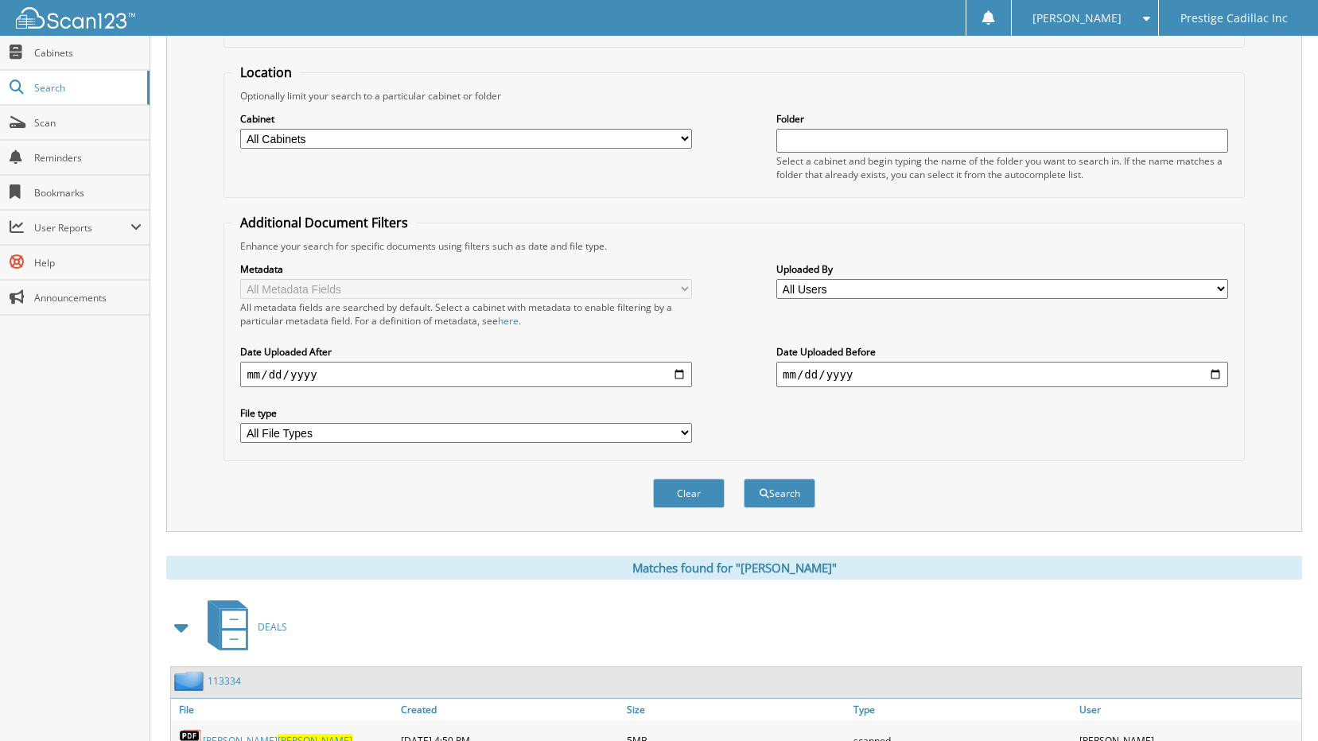
scroll to position [0, 0]
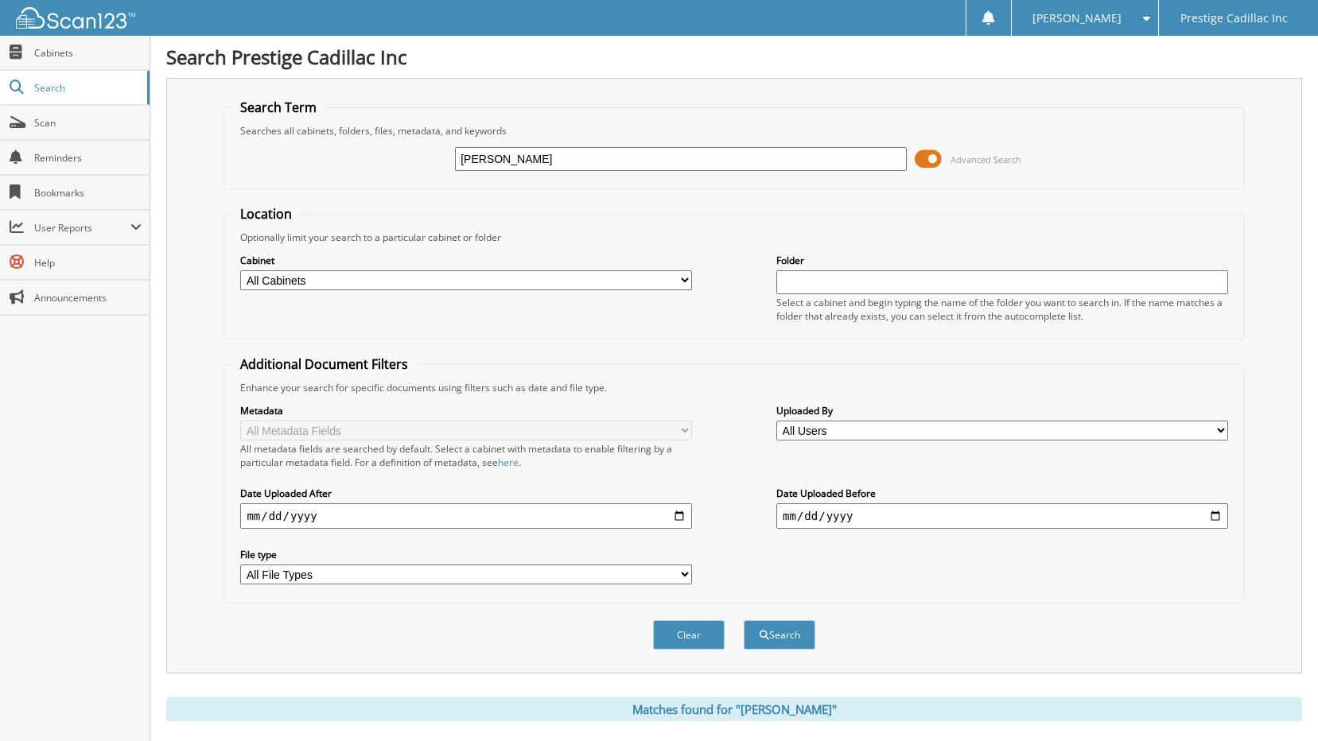
drag, startPoint x: 525, startPoint y: 157, endPoint x: 336, endPoint y: 199, distance: 192.9
click at [338, 198] on form "Search Term Searches all cabinets, folders, files, metadata, and keywords archi…" at bounding box center [733, 383] width 1020 height 569
type input "e"
type input "marian evans"
click at [744, 620] on button "Search" at bounding box center [780, 634] width 72 height 29
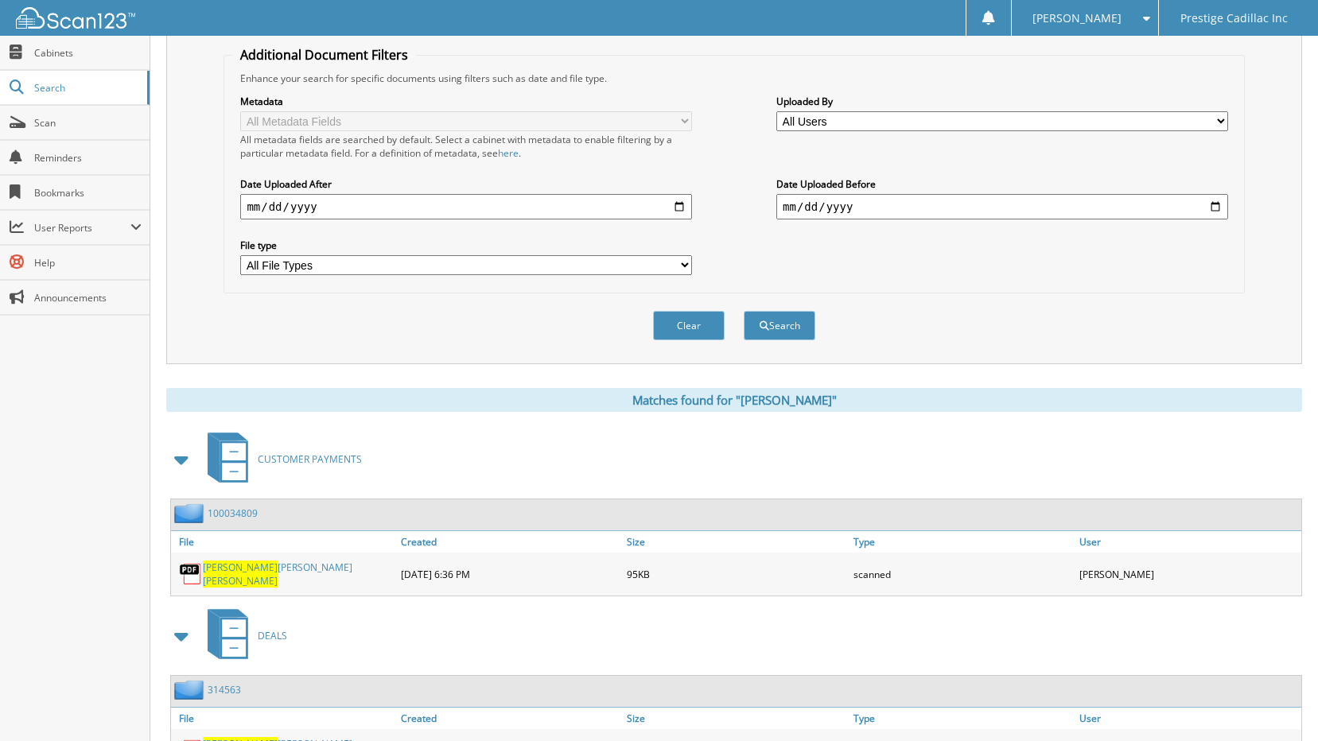
scroll to position [383, 0]
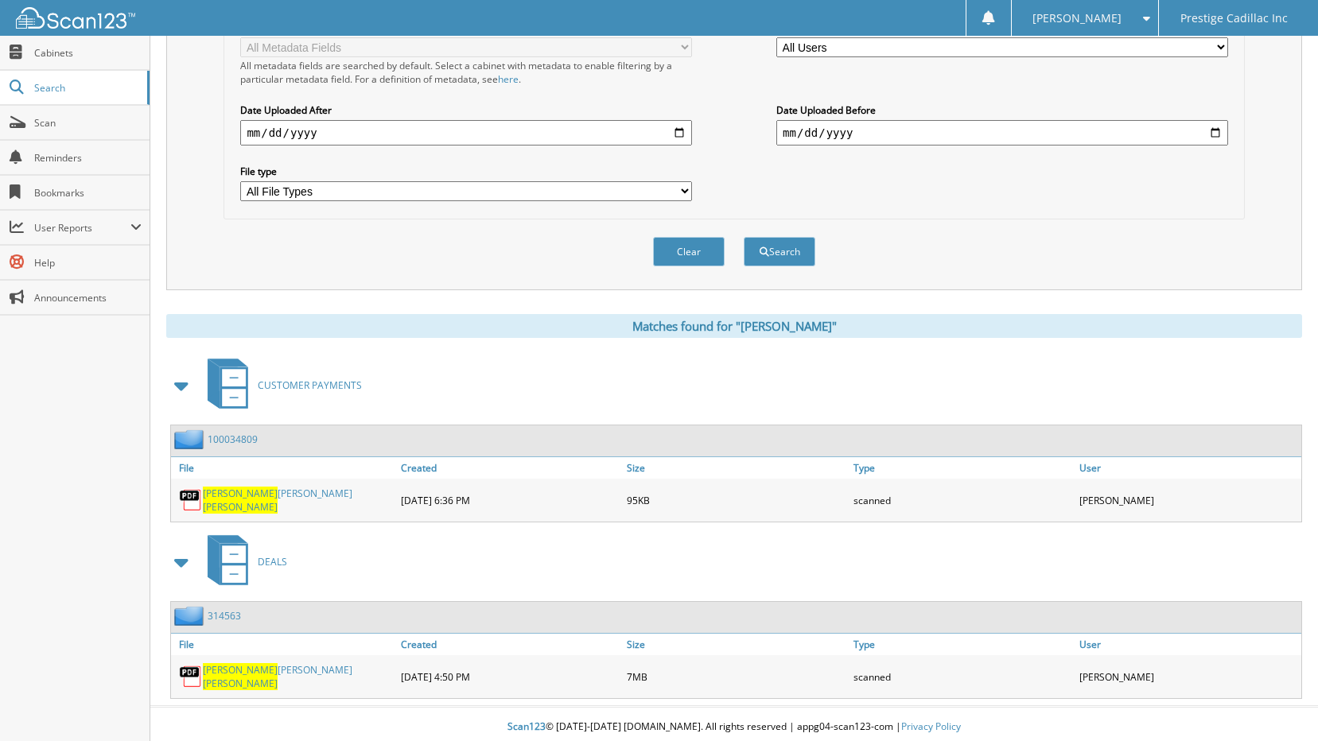
click at [259, 673] on link "MARIAN LYNEE EVANS" at bounding box center [298, 676] width 190 height 27
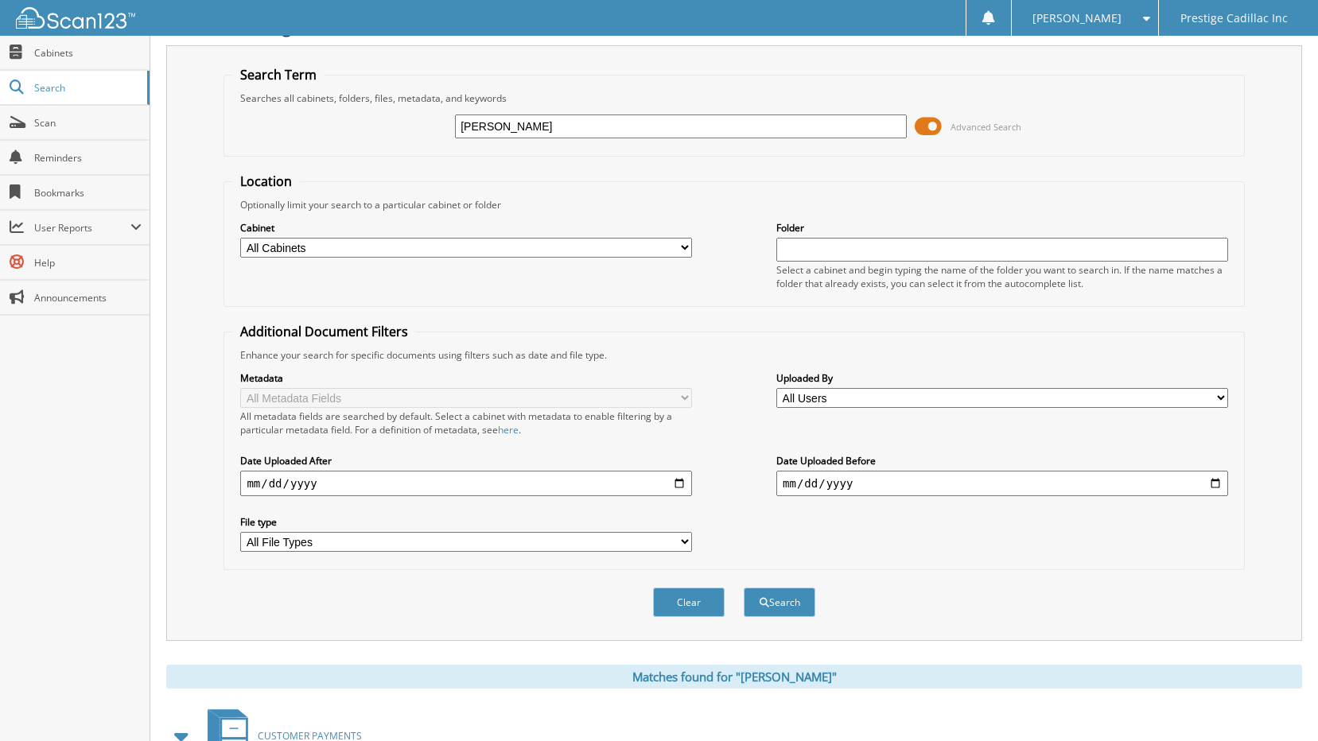
scroll to position [0, 0]
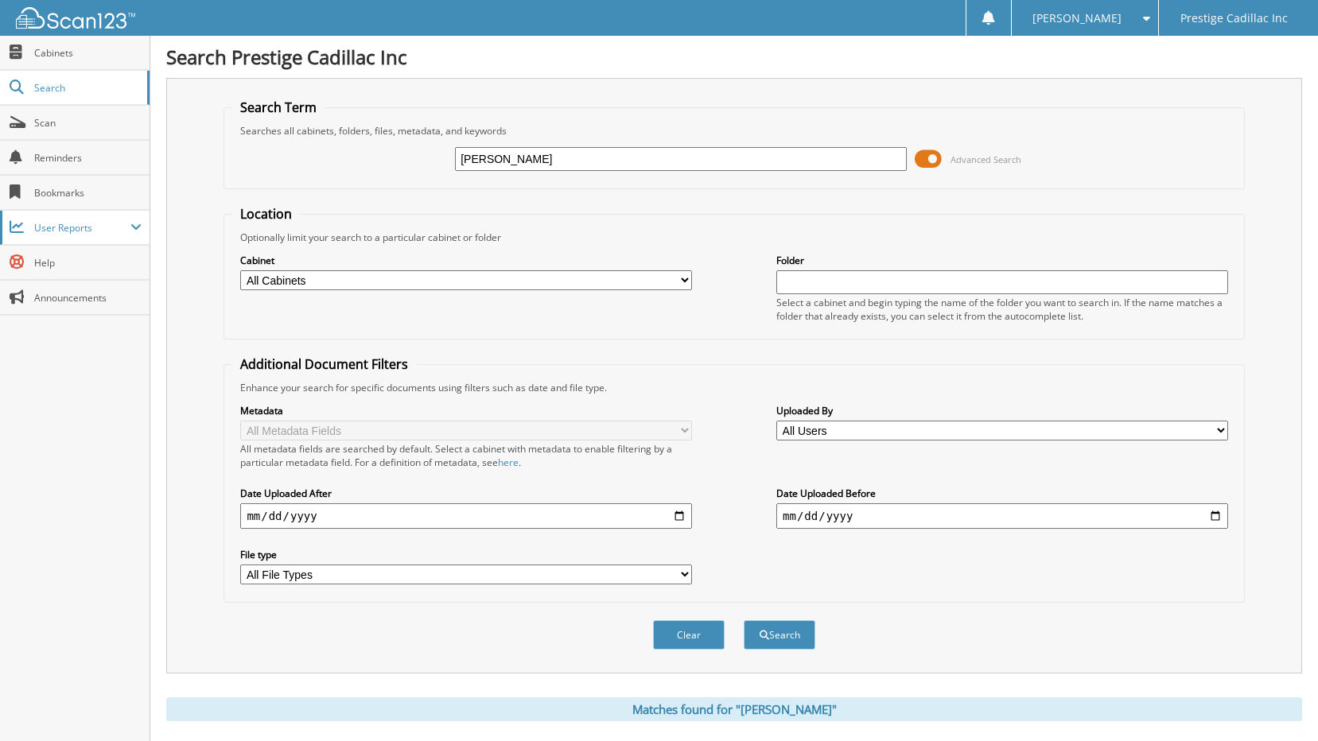
drag, startPoint x: 635, startPoint y: 165, endPoint x: 58, endPoint y: 241, distance: 582.2
click at [92, 241] on body "Danielle S. Settings Logout Prestige Cadillac Inc Close Cabinets Search" at bounding box center [659, 565] width 1318 height 1130
type input "[PERSON_NAME]"
click at [744, 620] on button "Search" at bounding box center [780, 634] width 72 height 29
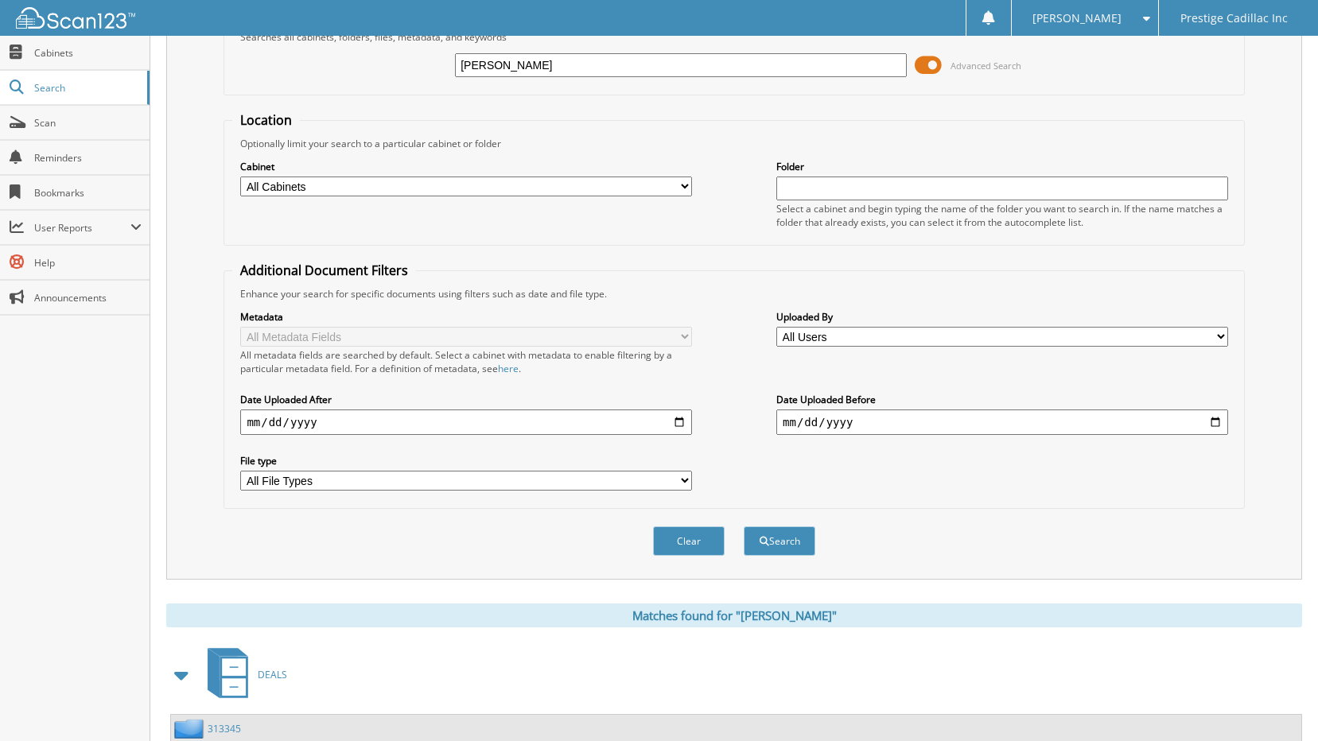
scroll to position [318, 0]
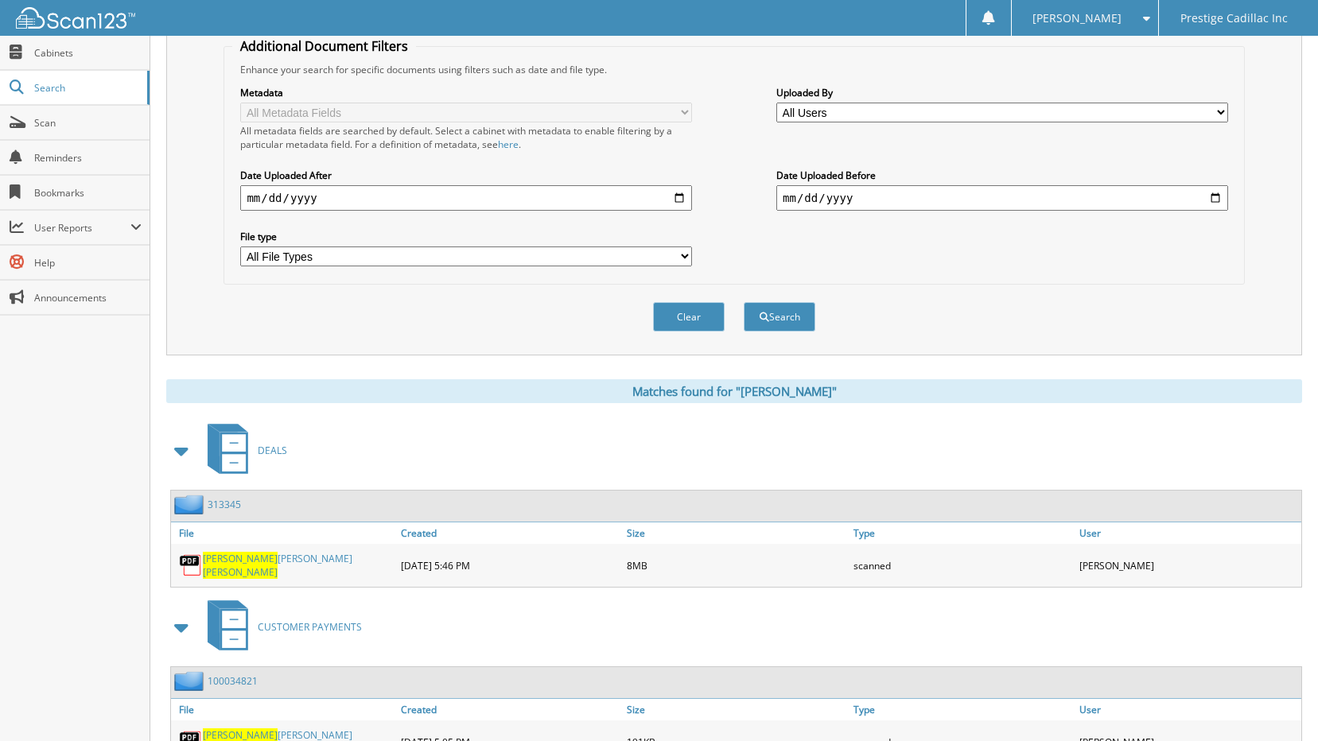
click at [274, 566] on link "[PERSON_NAME] [PERSON_NAME]" at bounding box center [298, 565] width 190 height 27
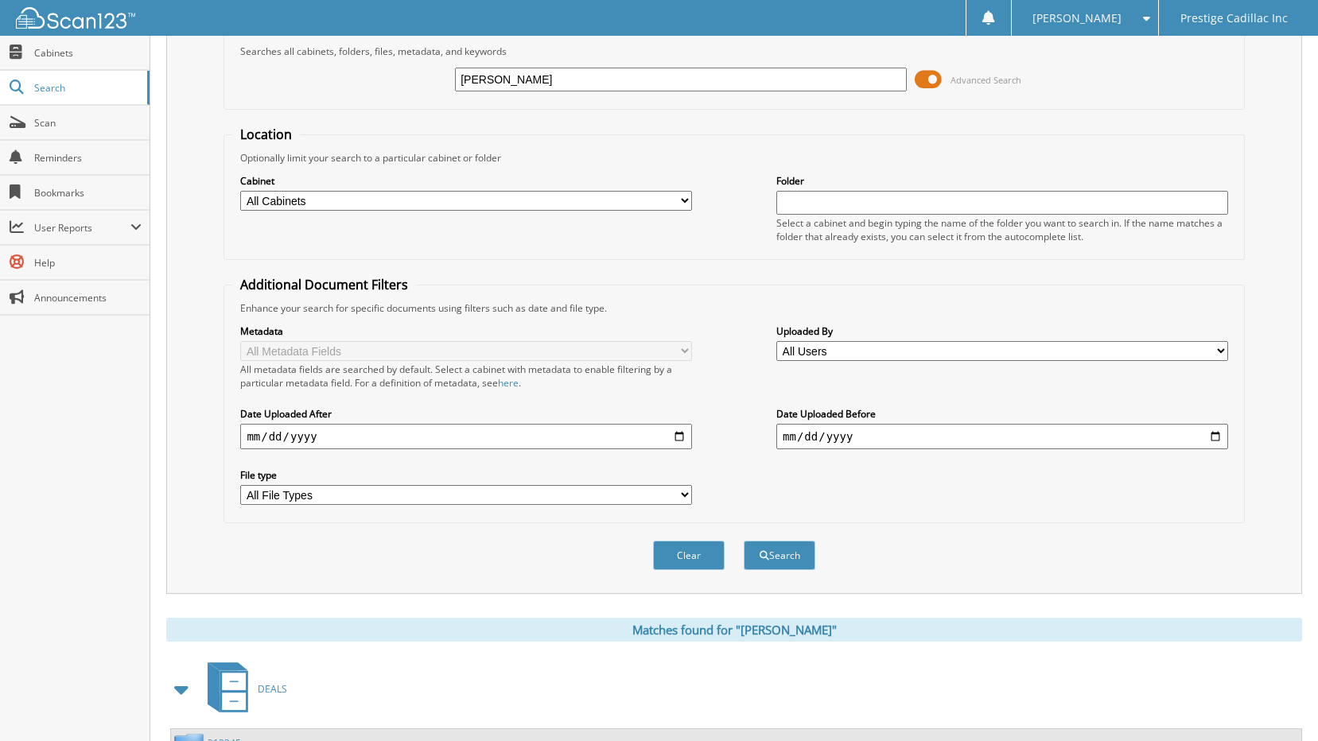
scroll to position [0, 0]
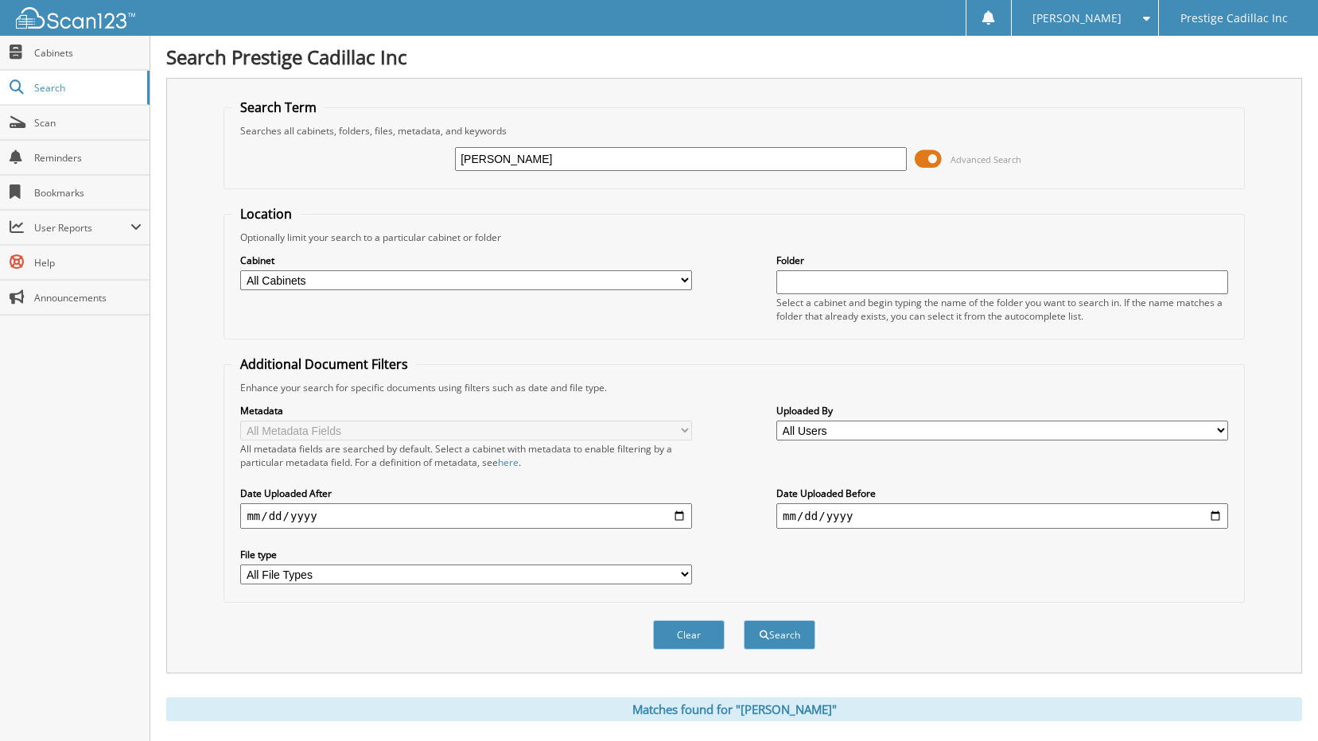
drag, startPoint x: 561, startPoint y: 167, endPoint x: 206, endPoint y: 218, distance: 359.1
click at [216, 215] on div "Search Term Searches all cabinets, folders, files, metadata, and keywords [PERS…" at bounding box center [734, 376] width 1136 height 596
type input "[PERSON_NAME]"
click at [744, 620] on button "Search" at bounding box center [780, 634] width 72 height 29
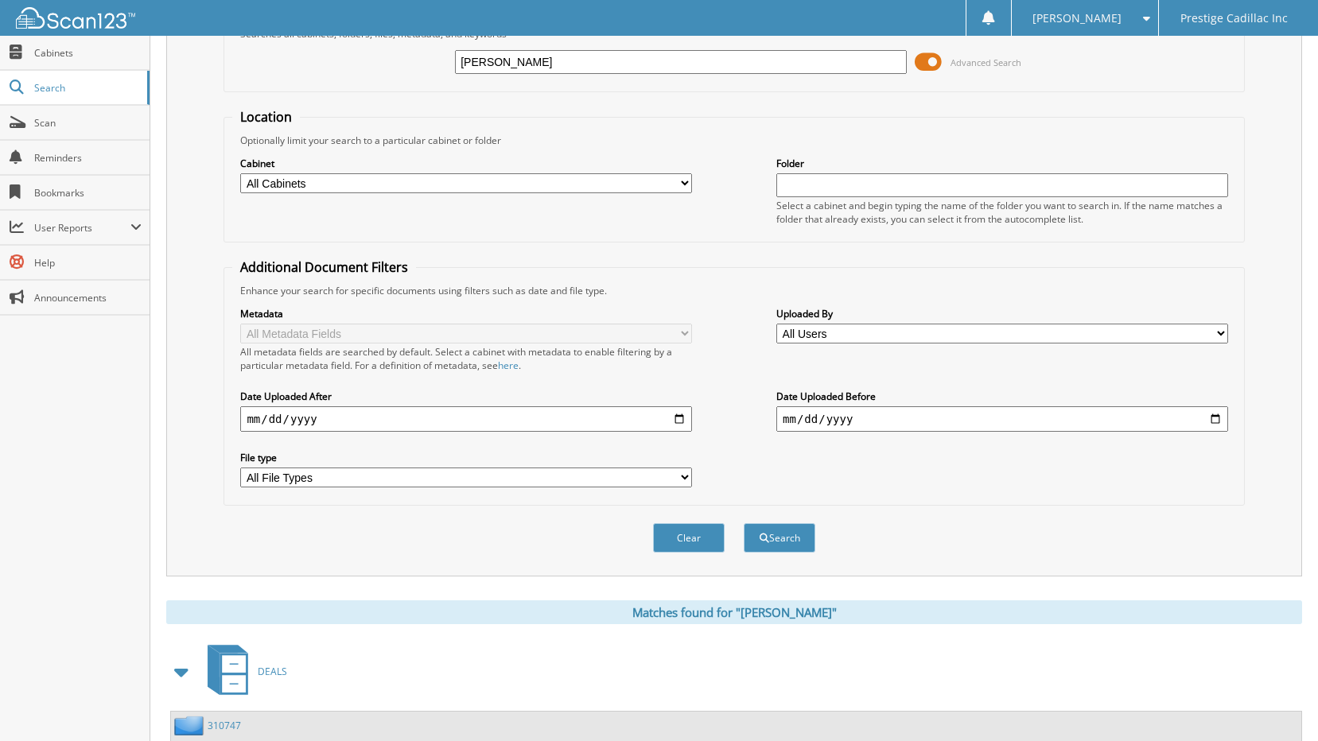
scroll to position [210, 0]
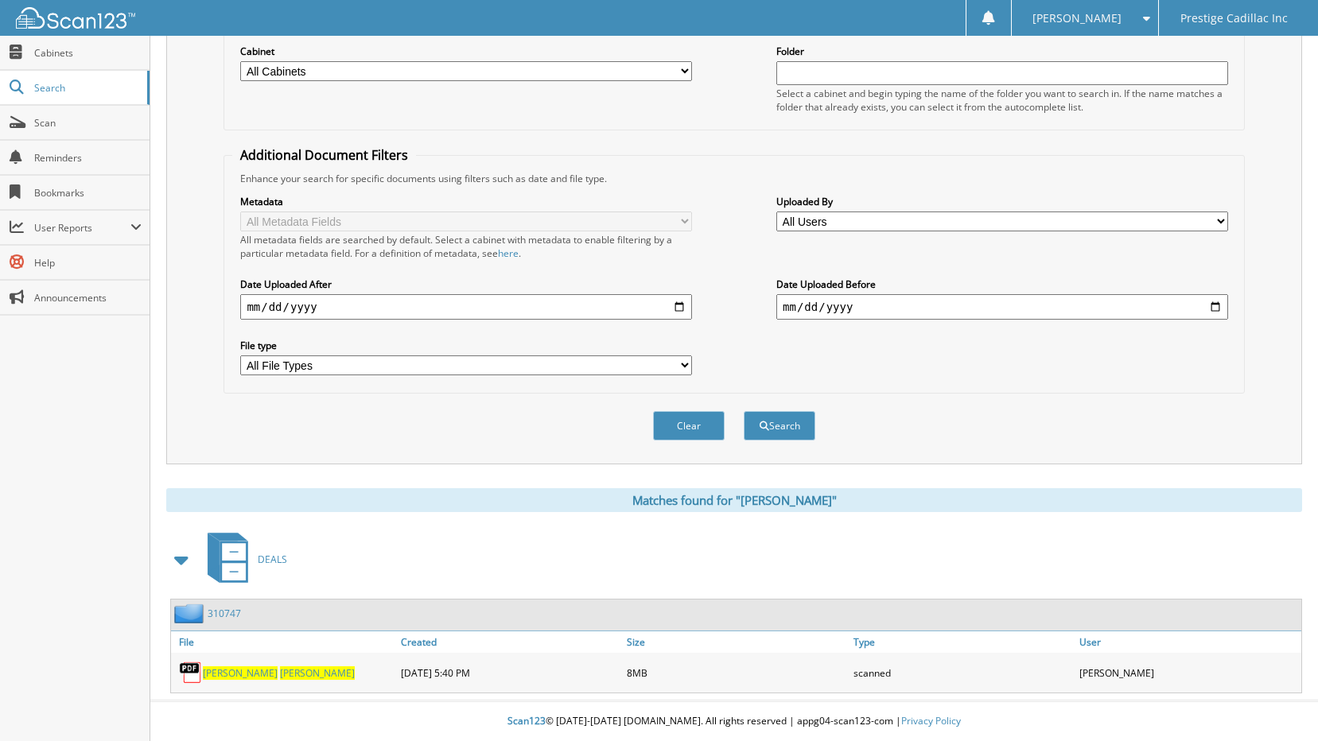
click at [242, 680] on div "[PERSON_NAME]" at bounding box center [284, 673] width 226 height 32
click at [280, 672] on span "[PERSON_NAME]" at bounding box center [317, 673] width 75 height 14
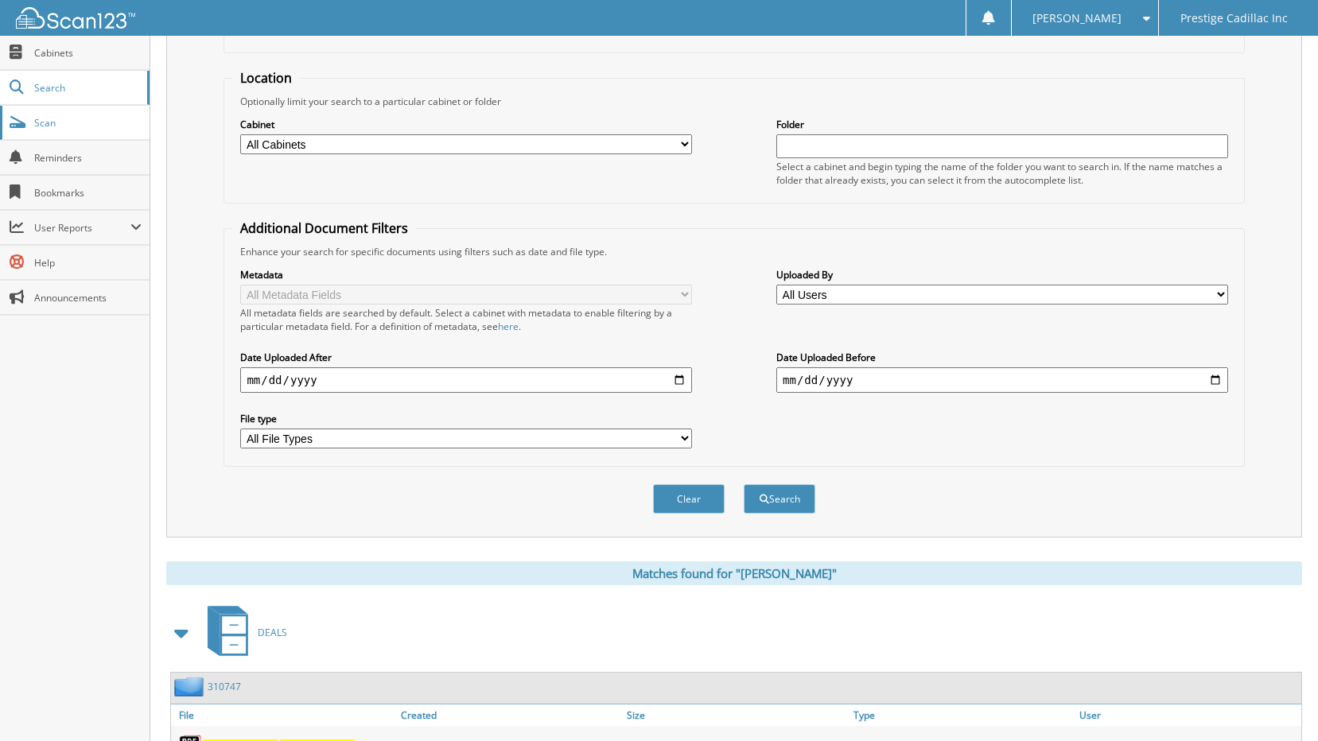
scroll to position [0, 0]
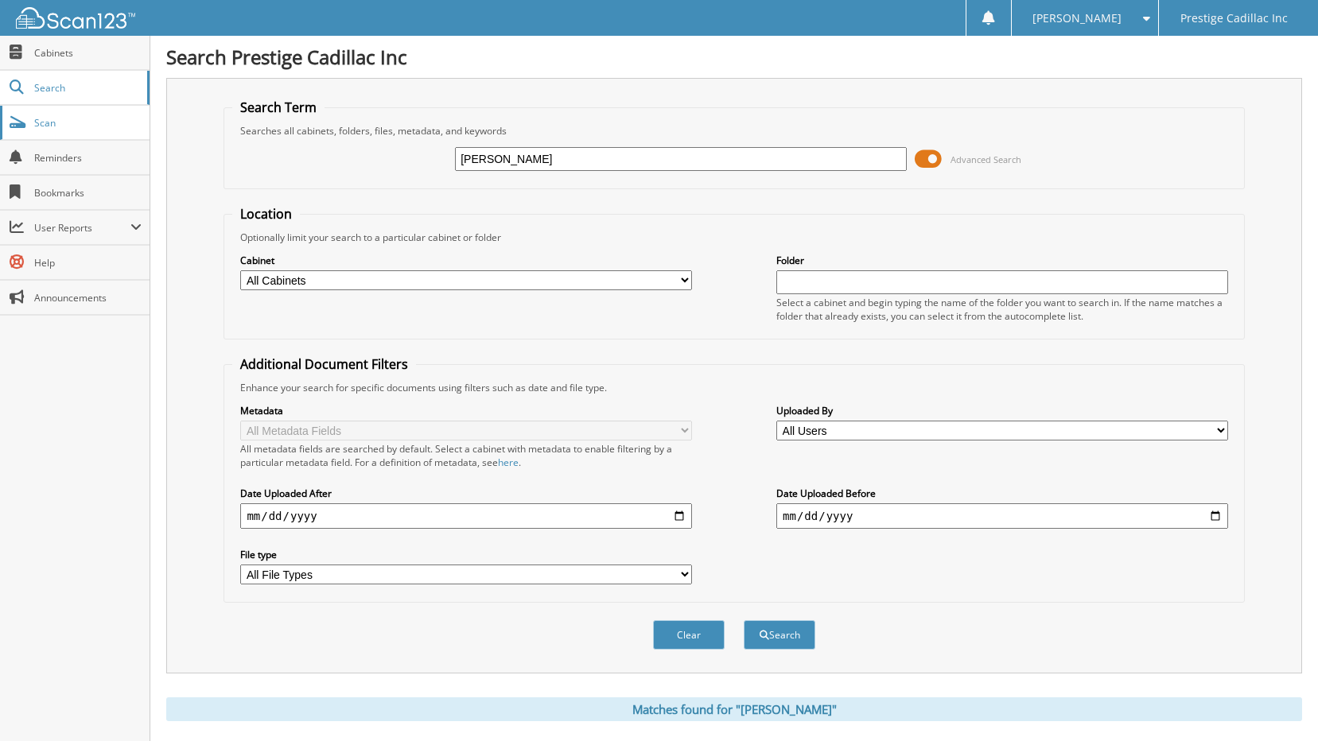
click at [46, 123] on span "Scan" at bounding box center [87, 123] width 107 height 14
